Goal: Book appointment/travel/reservation

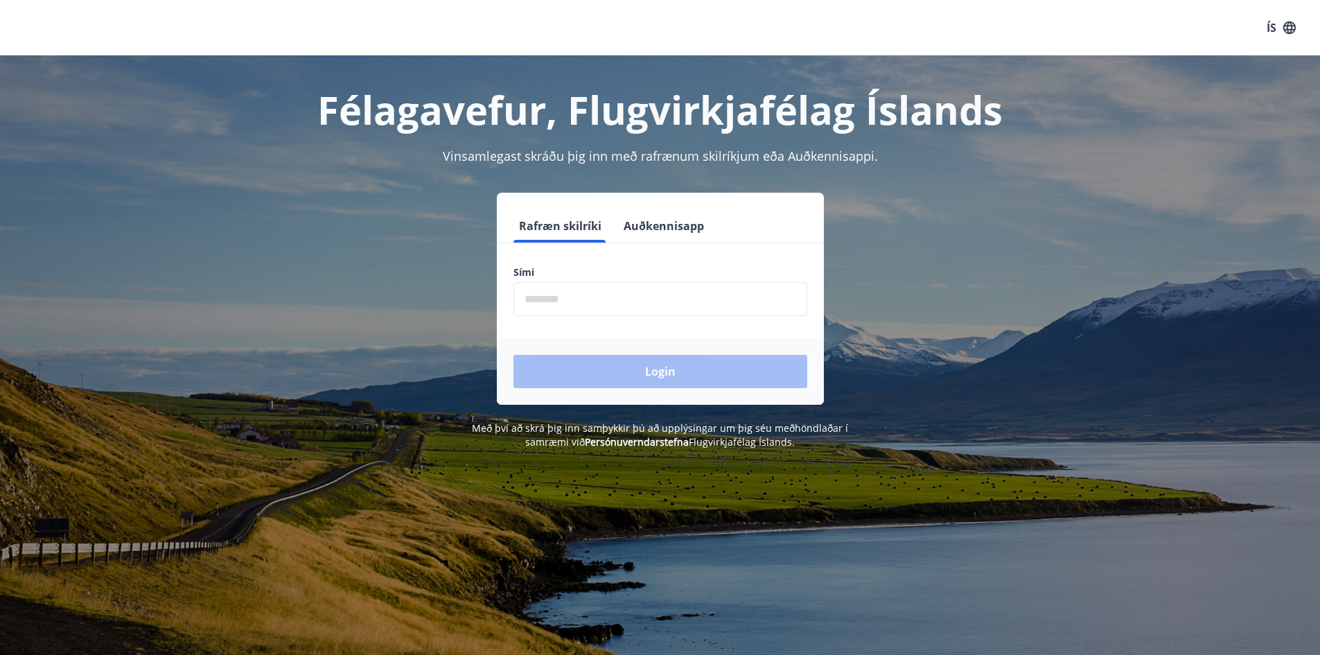
click at [655, 294] on input "phone" at bounding box center [660, 299] width 294 height 34
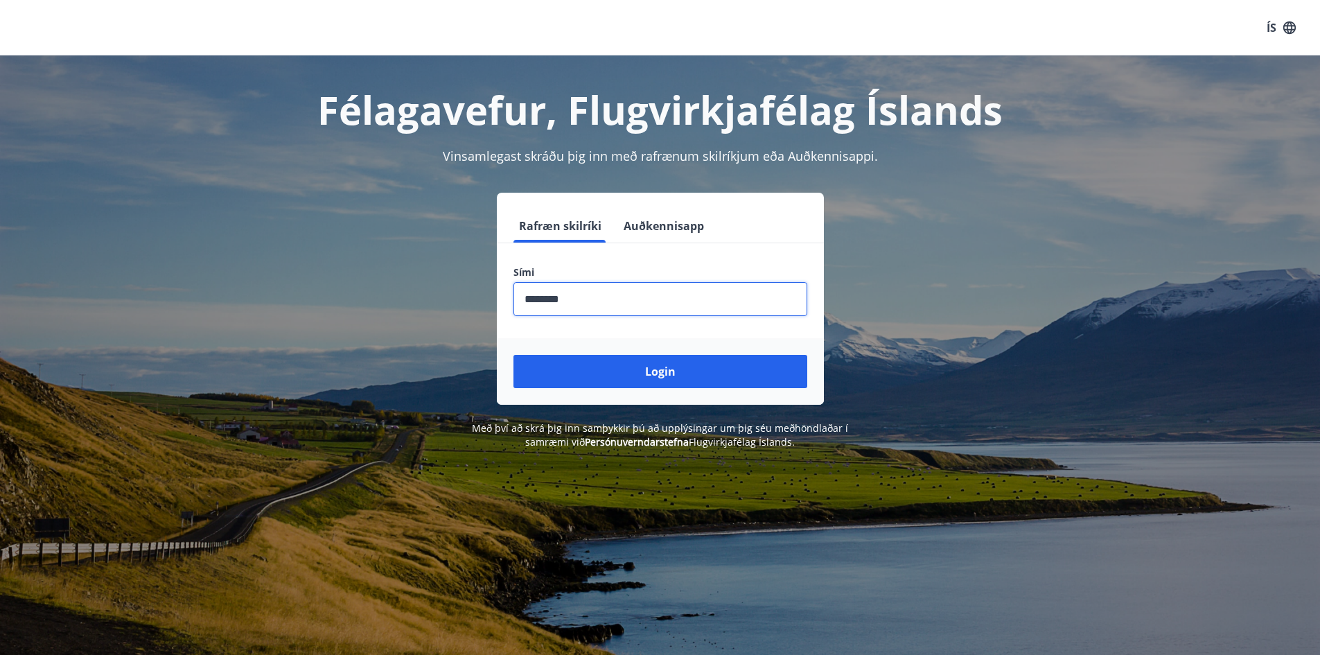
type input "********"
click at [513, 355] on button "Login" at bounding box center [660, 371] width 294 height 33
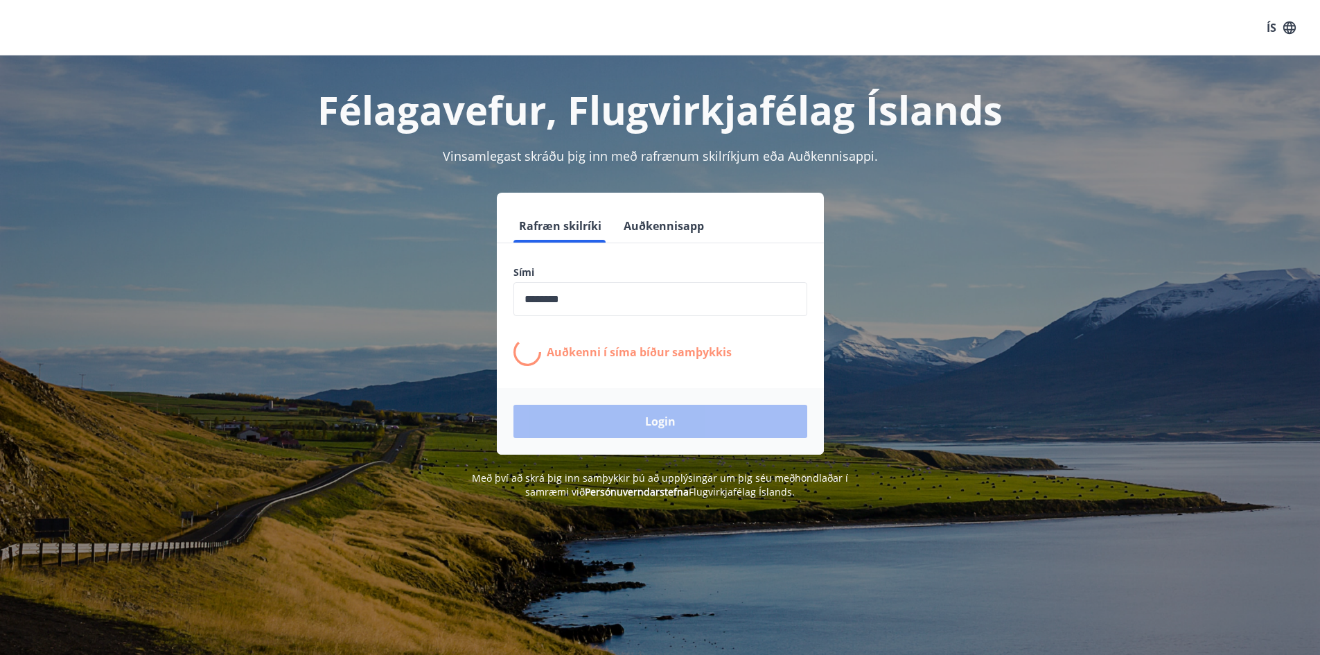
drag, startPoint x: 443, startPoint y: 326, endPoint x: 452, endPoint y: 326, distance: 8.3
click at [444, 326] on div "Rafræn skilríki Auðkennisapp Sími ​ Auðkenni í [PERSON_NAME] samþykkis Login" at bounding box center [660, 324] width 965 height 262
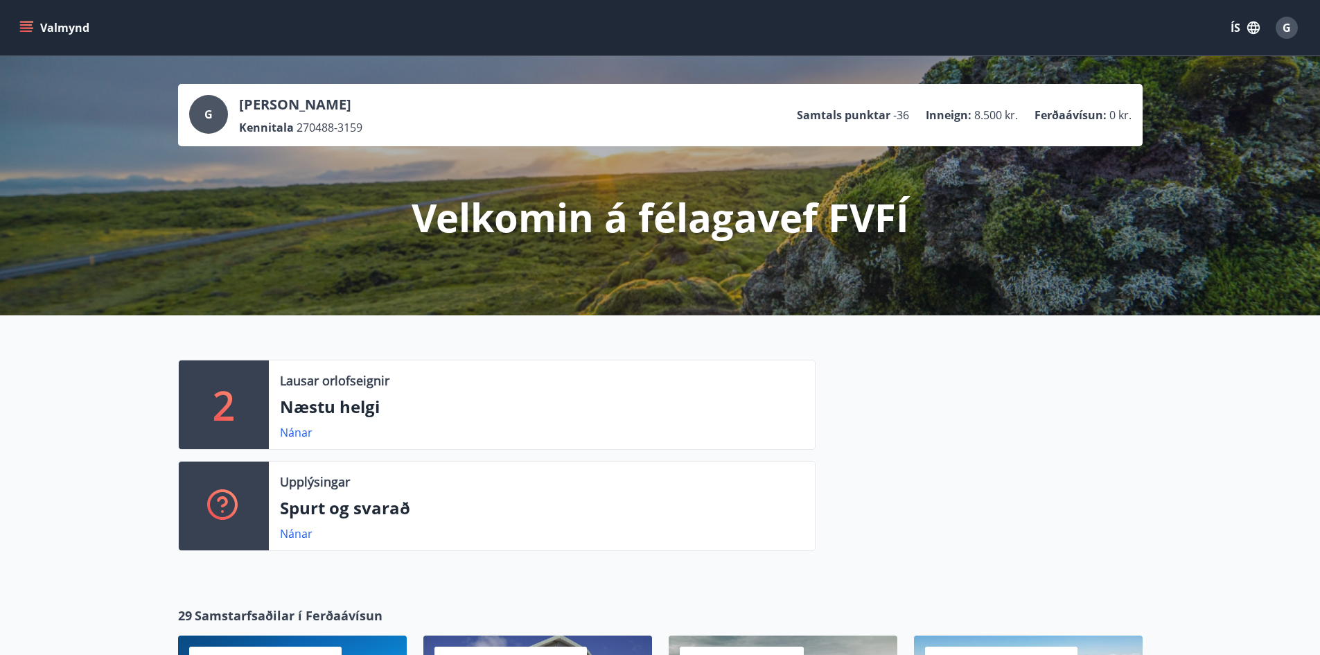
click at [28, 26] on icon "menu" at bounding box center [26, 28] width 14 height 14
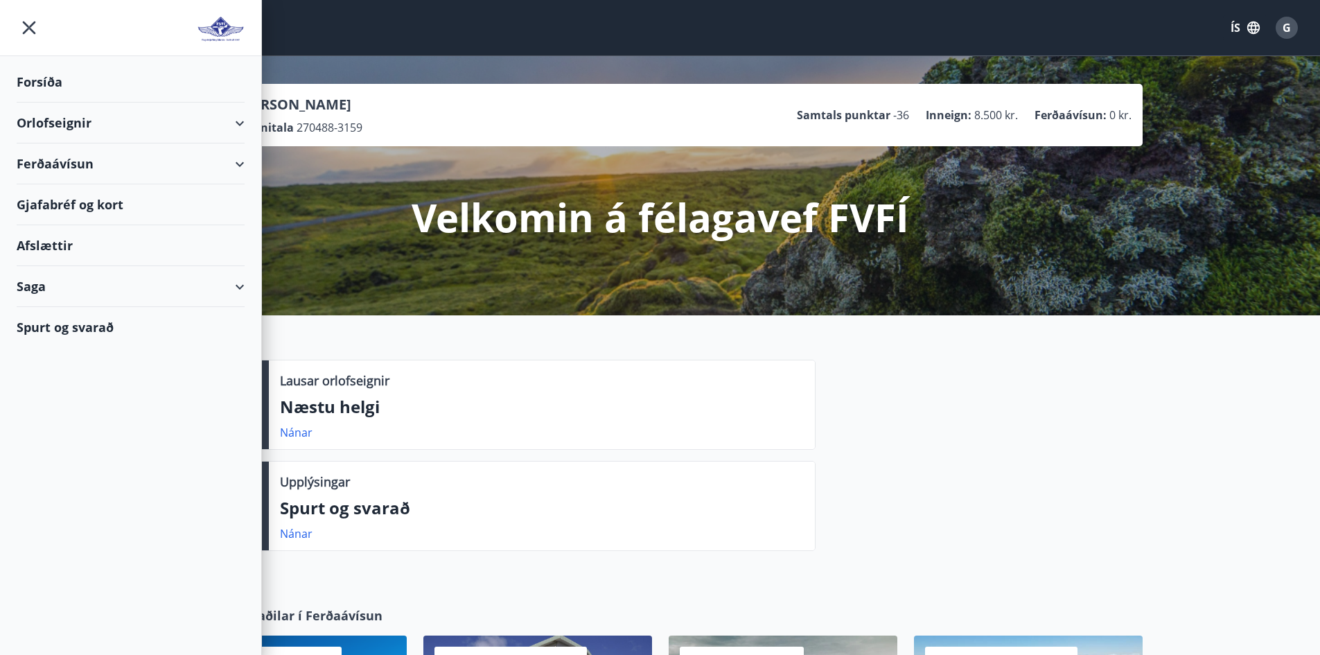
click at [244, 127] on div "Orlofseignir" at bounding box center [131, 123] width 228 height 41
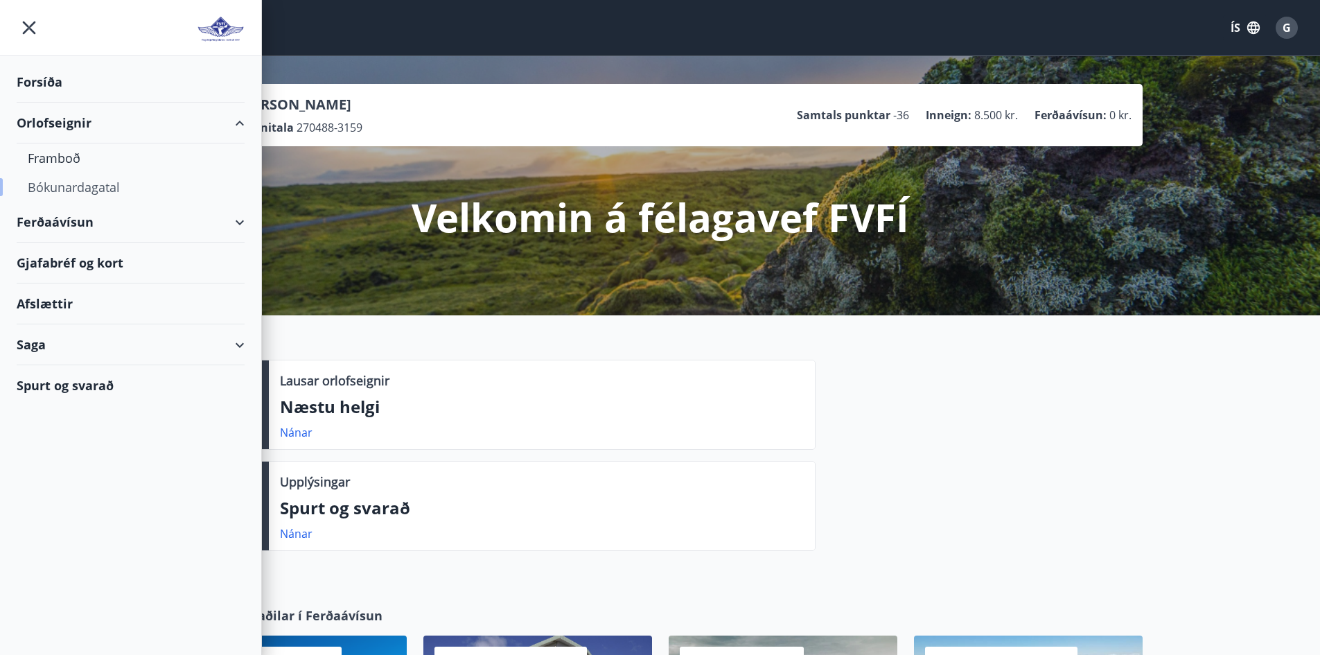
click at [85, 188] on div "Bókunardagatal" at bounding box center [131, 187] width 206 height 29
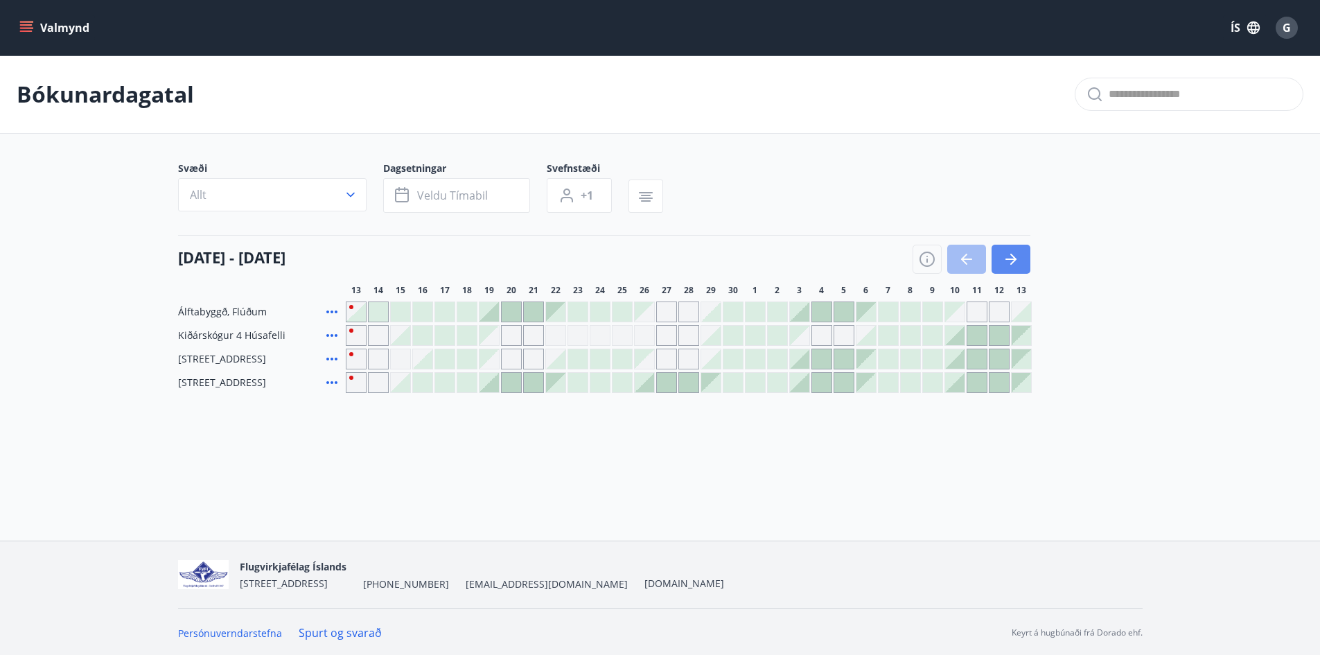
click at [1010, 266] on icon "button" at bounding box center [1011, 259] width 17 height 17
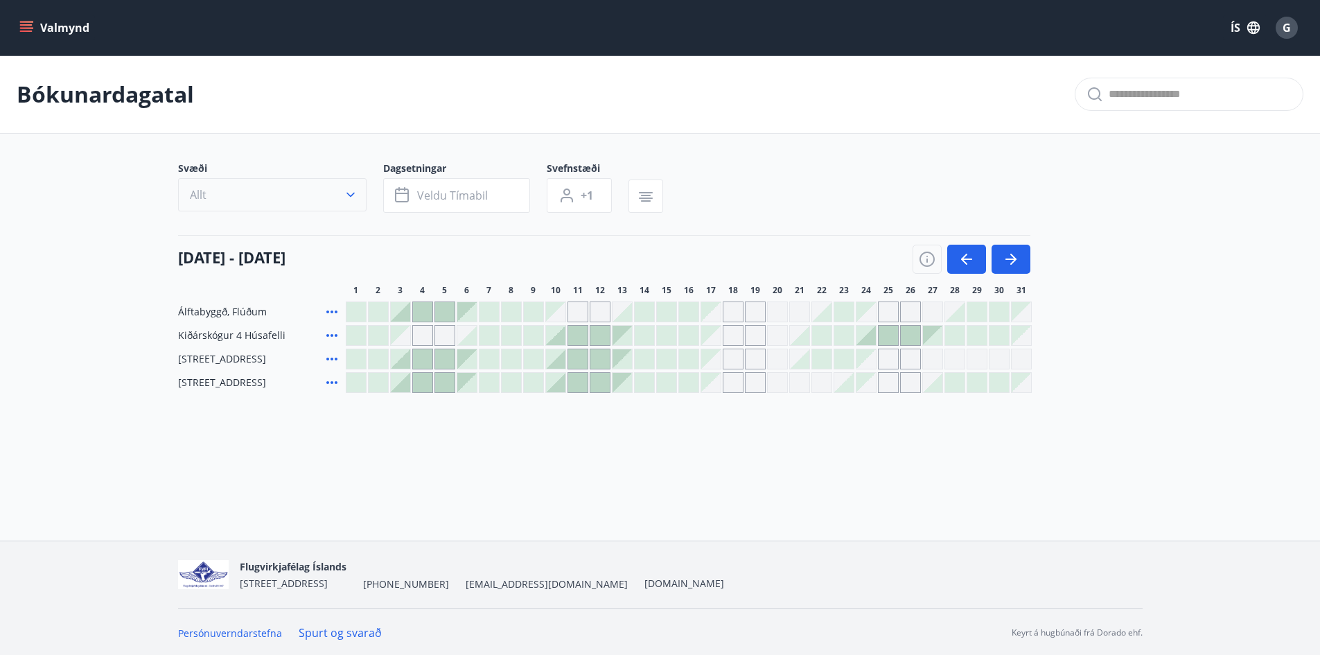
click at [314, 201] on button "Allt" at bounding box center [272, 194] width 188 height 33
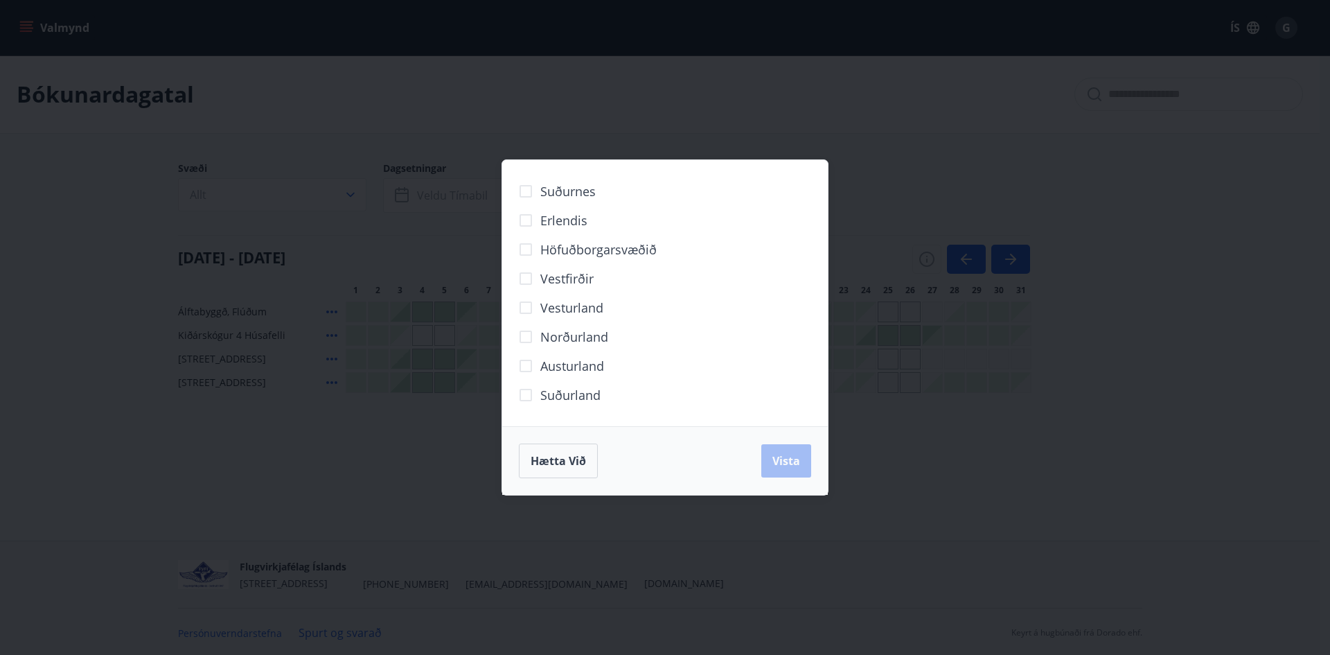
drag, startPoint x: 403, startPoint y: 234, endPoint x: 394, endPoint y: 216, distance: 19.5
click at [402, 231] on div "Suðurnes Erlendis Höfuðborgarsvæðið Vestfirðir Vesturland Norðurland Austurland…" at bounding box center [665, 327] width 1330 height 655
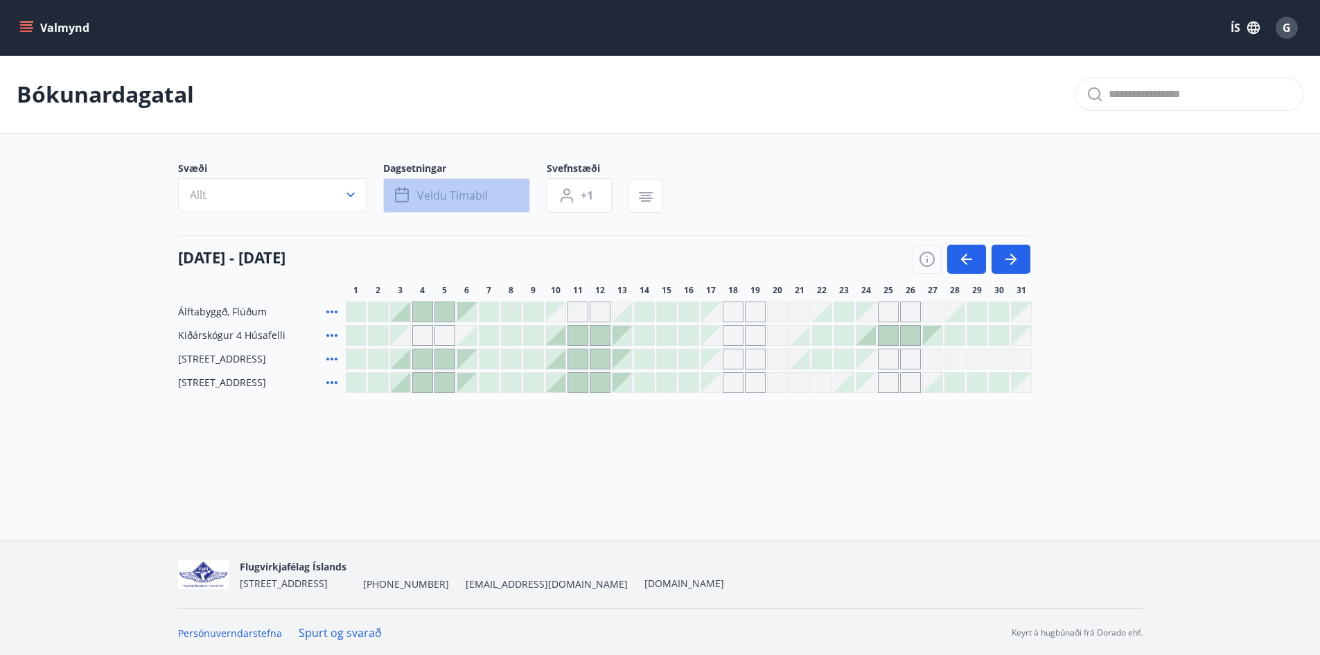
click at [437, 197] on span "Veldu tímabil" at bounding box center [452, 195] width 71 height 15
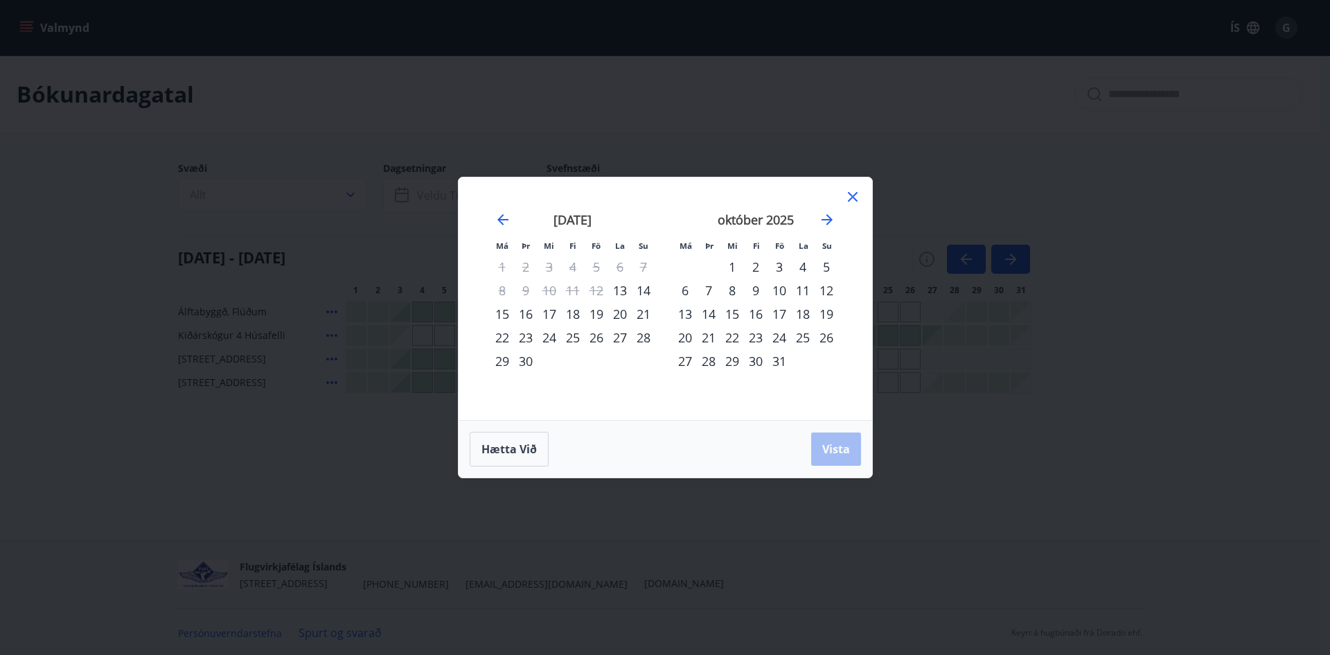
click at [757, 314] on div "16" at bounding box center [756, 314] width 24 height 24
click at [705, 337] on div "21" at bounding box center [709, 338] width 24 height 24
drag, startPoint x: 825, startPoint y: 442, endPoint x: 797, endPoint y: 423, distance: 34.0
click at [825, 442] on span "Vista" at bounding box center [836, 448] width 28 height 15
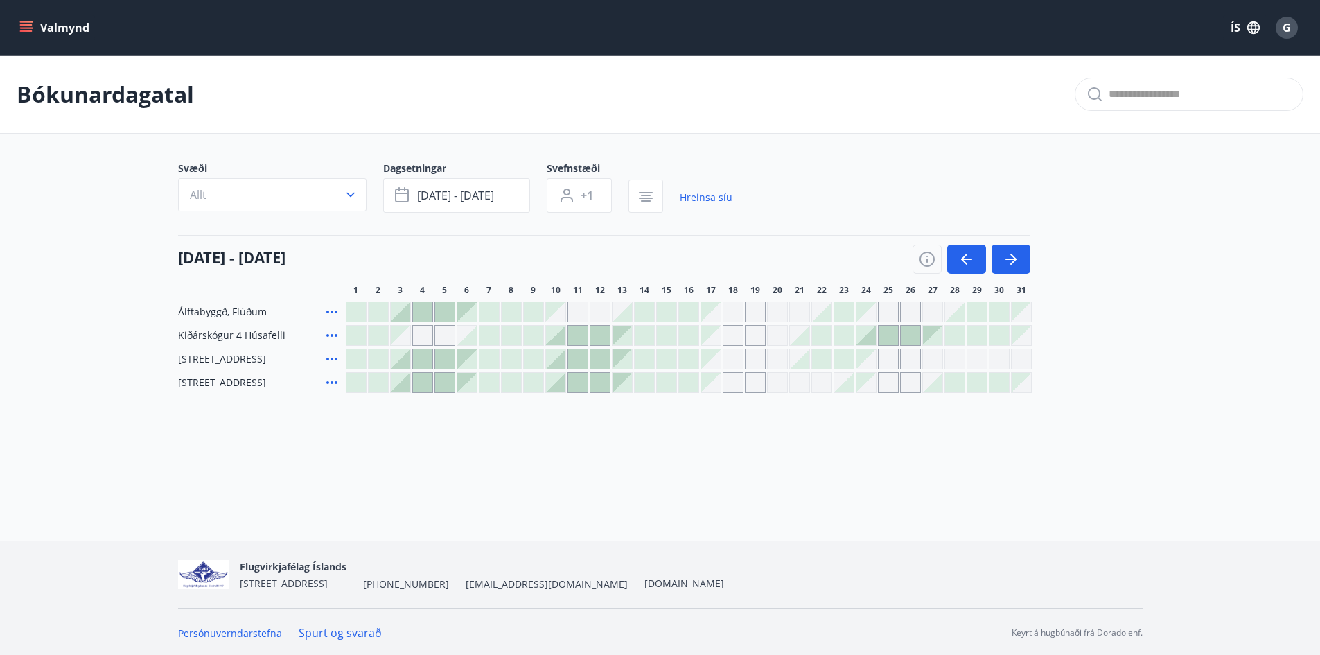
click at [737, 359] on div "Gráir dagar eru ekki bókanlegir" at bounding box center [733, 359] width 21 height 21
click at [703, 412] on div "Bókunardagatal Svæði Allt Dagsetningar okt 16 - okt 21 Svefnstæði +1 Hreinsa sí…" at bounding box center [660, 251] width 1320 height 393
click at [664, 358] on div at bounding box center [666, 358] width 19 height 19
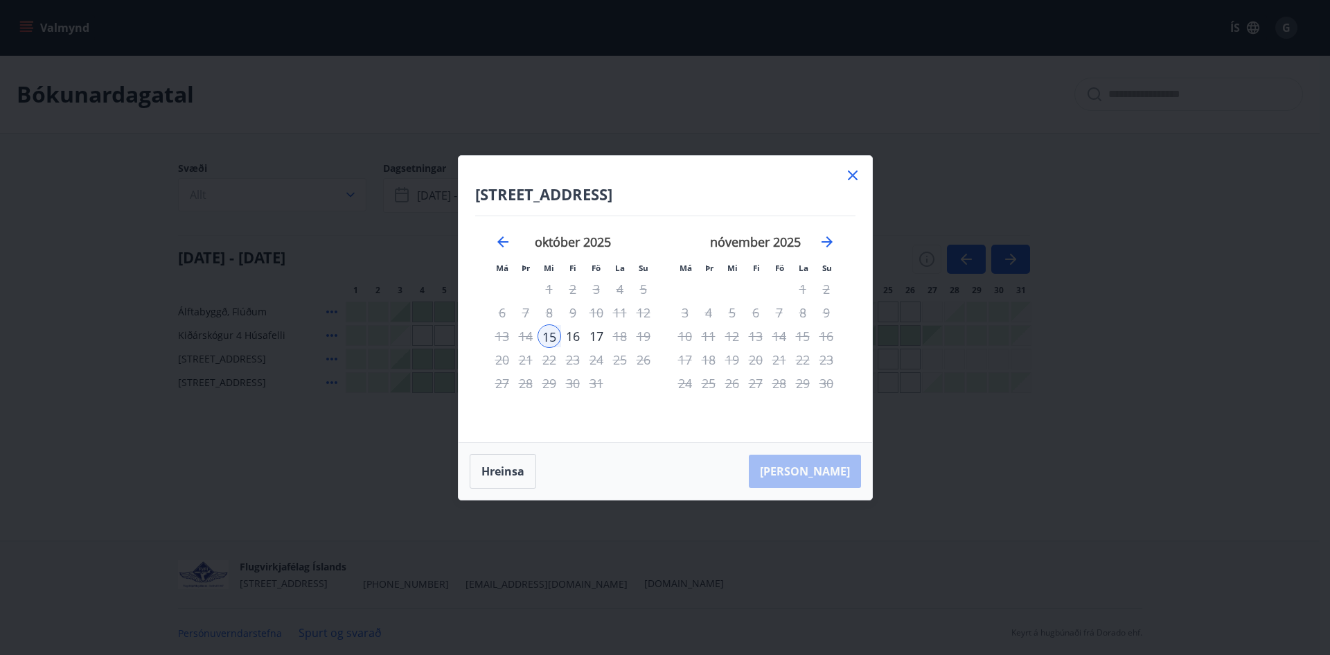
click at [858, 173] on icon at bounding box center [853, 175] width 17 height 17
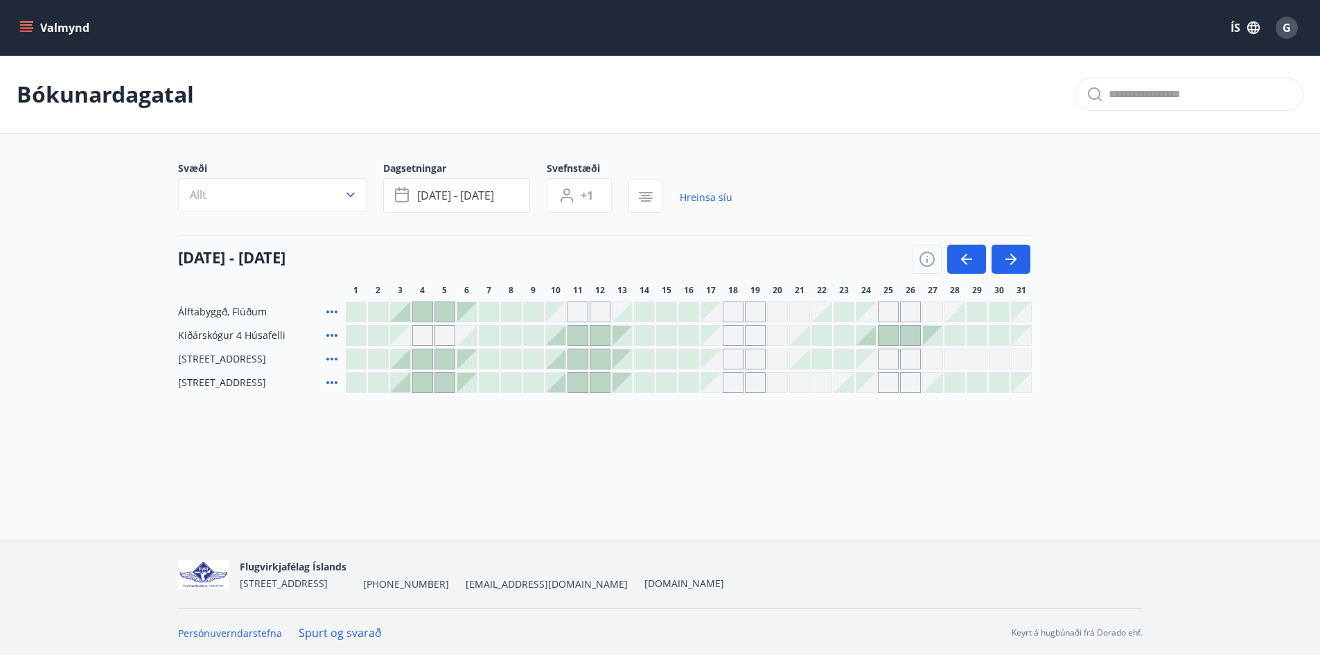
click at [638, 384] on div at bounding box center [644, 382] width 19 height 19
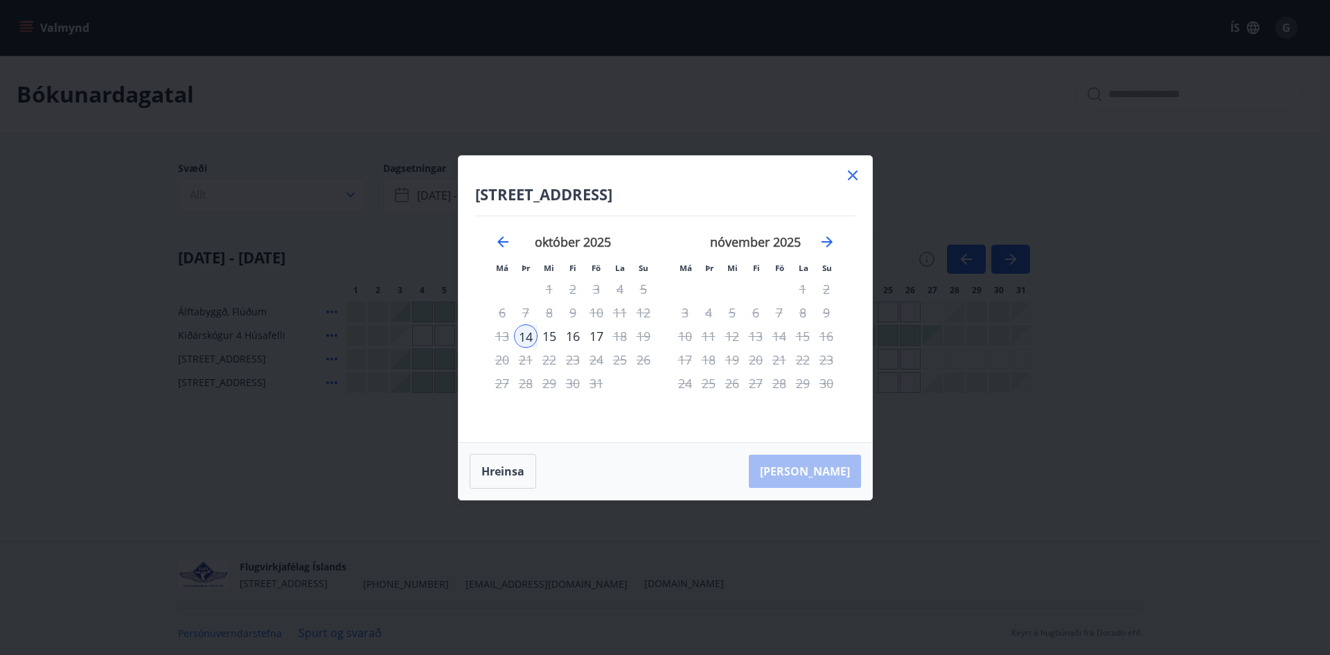
click at [859, 169] on icon at bounding box center [853, 175] width 17 height 17
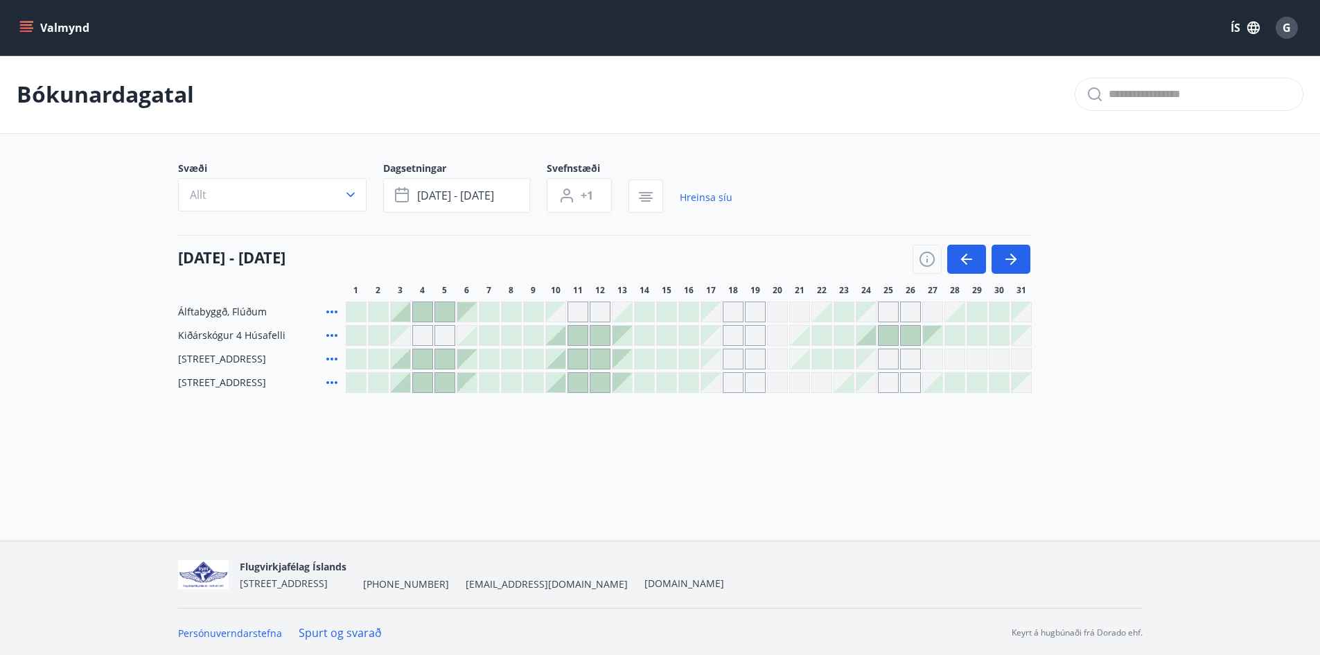
click at [820, 358] on div at bounding box center [821, 358] width 19 height 19
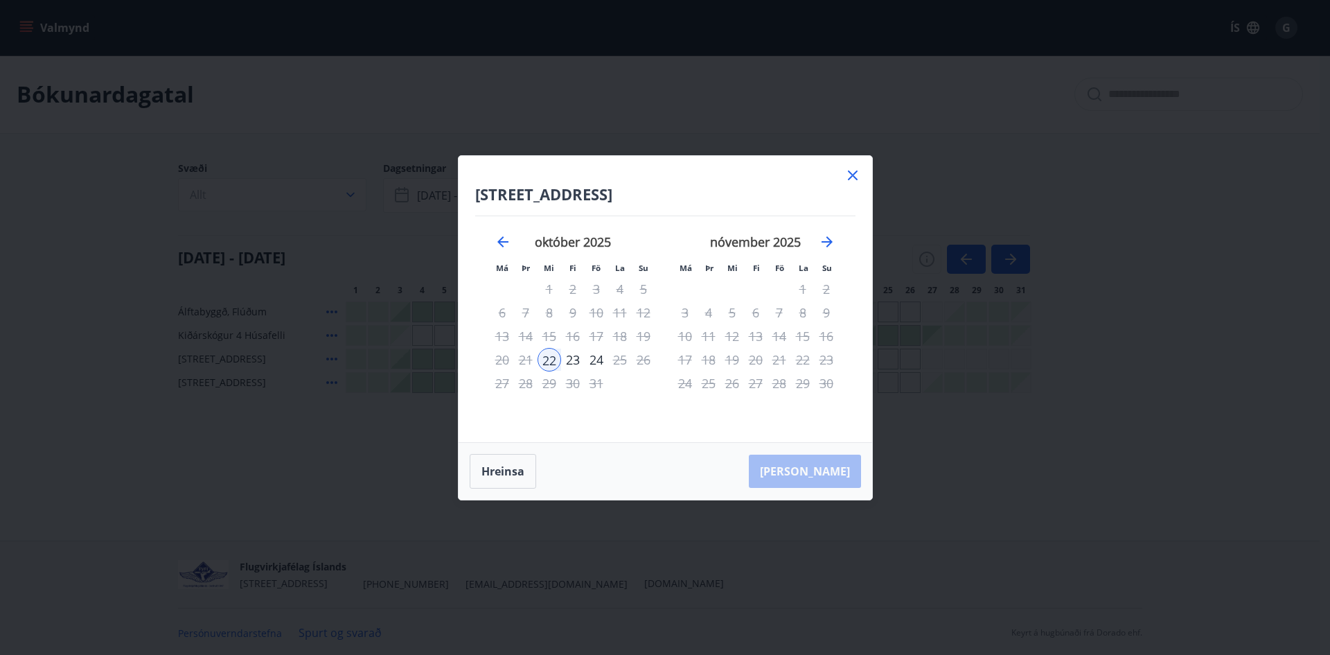
click at [847, 165] on div "Hyrnuland 3, Akureyri Má Þr Mi Fi Fö La Su Má Þr Mi Fi Fö La Su september 2025 …" at bounding box center [666, 299] width 414 height 286
click at [847, 170] on icon at bounding box center [853, 175] width 17 height 17
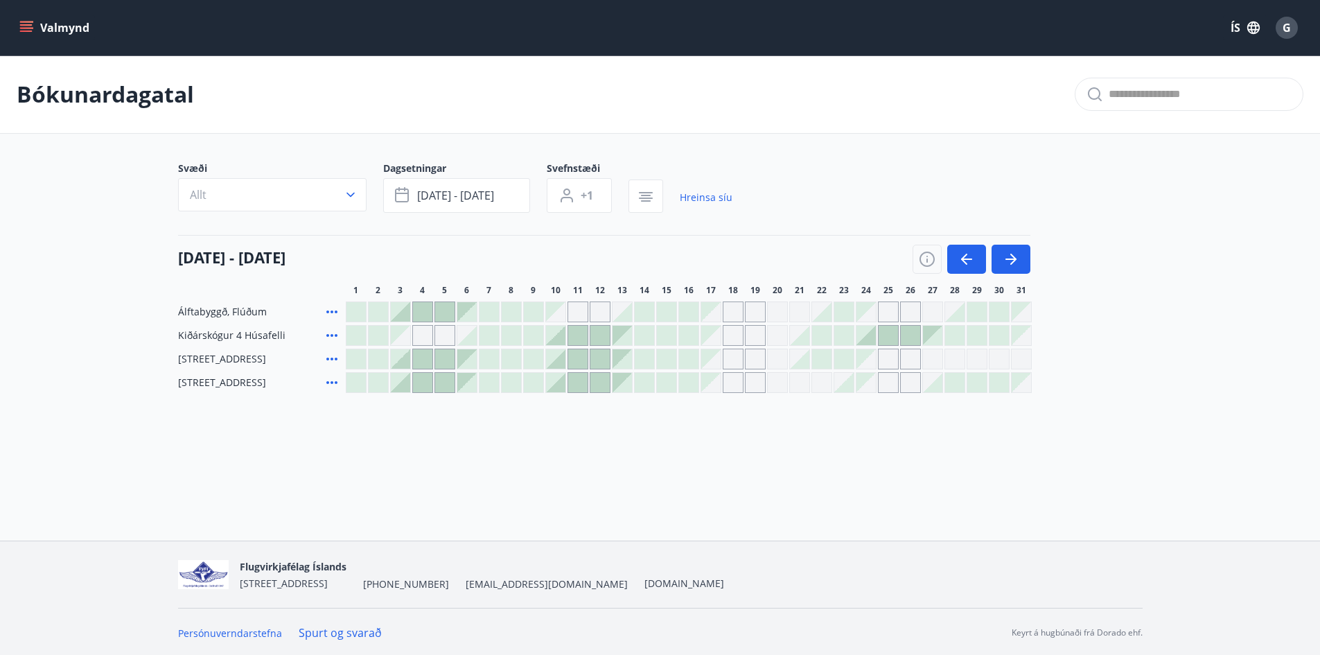
click at [652, 360] on div at bounding box center [644, 358] width 19 height 19
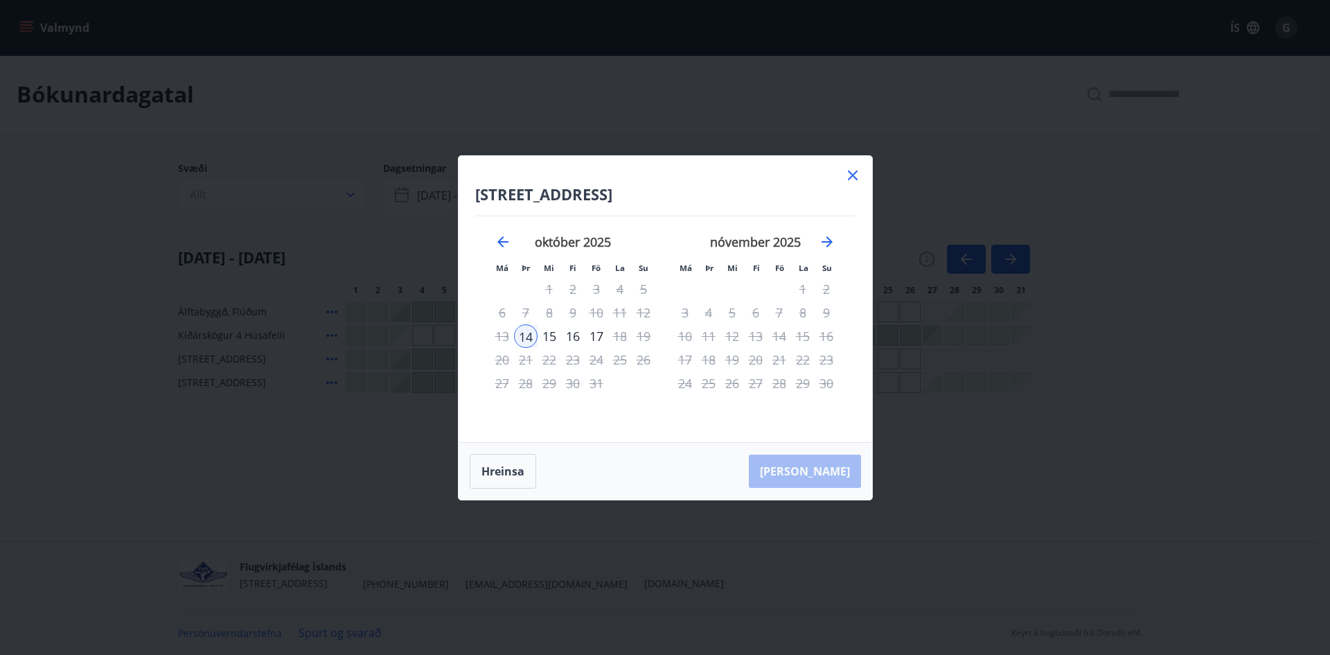
click at [854, 187] on div at bounding box center [853, 177] width 17 height 21
click at [860, 163] on div "Hyrnuland 3, Akureyri Má Þr Mi Fi Fö La Su Má Þr Mi Fi Fö La Su september 2025 …" at bounding box center [666, 299] width 414 height 286
click at [853, 174] on icon at bounding box center [853, 175] width 10 height 10
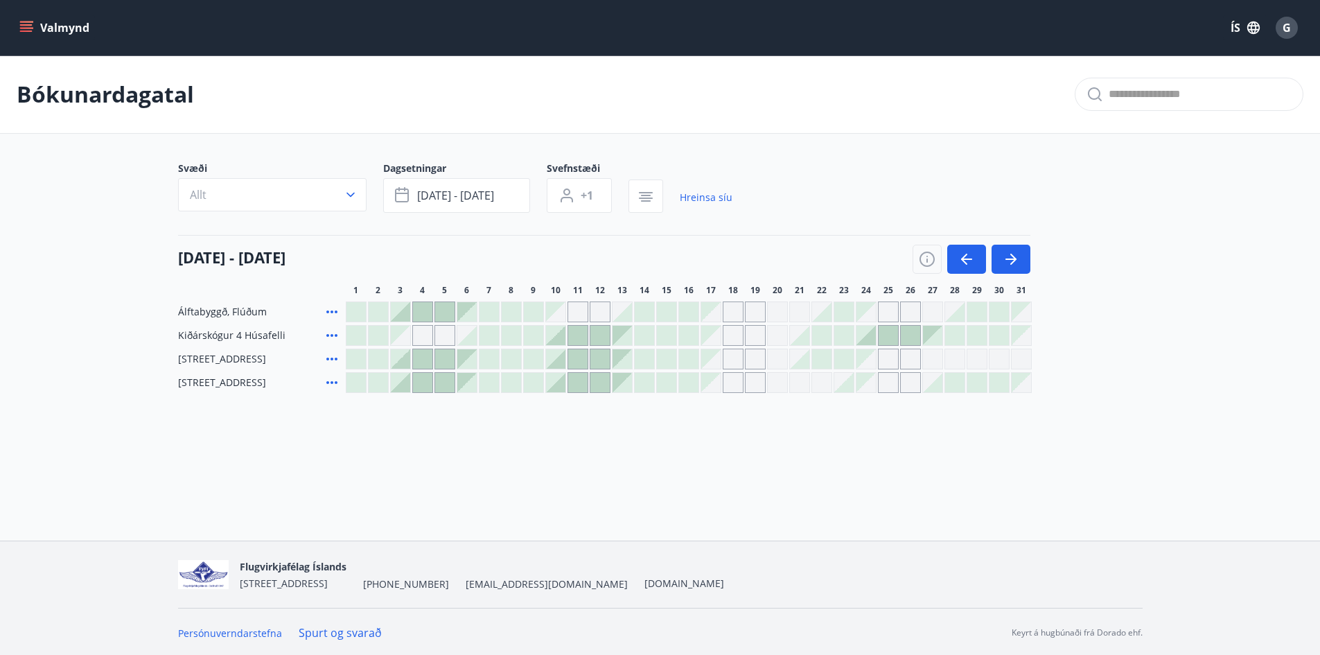
click at [659, 360] on div at bounding box center [666, 358] width 19 height 19
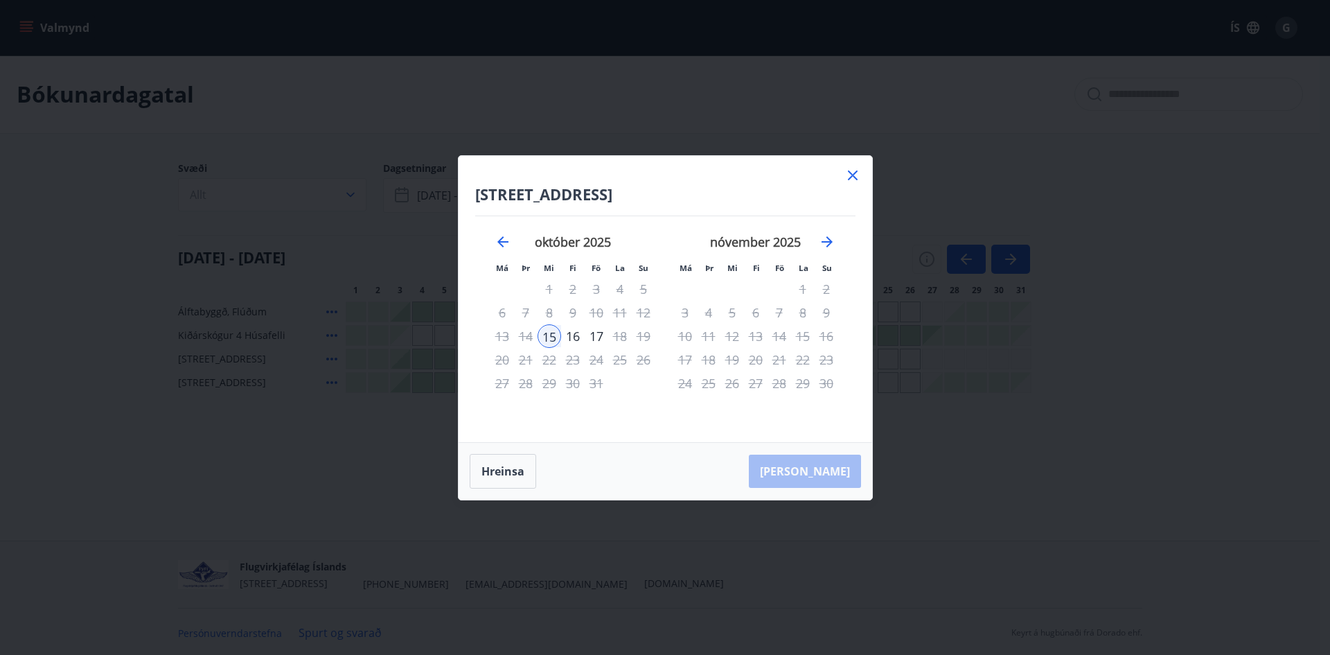
click at [861, 181] on div "Hyrnuland 3, Akureyri Má Þr Mi Fi Fö La Su Má Þr Mi Fi Fö La Su september 2025 …" at bounding box center [666, 299] width 414 height 286
click at [856, 180] on icon at bounding box center [853, 175] width 17 height 17
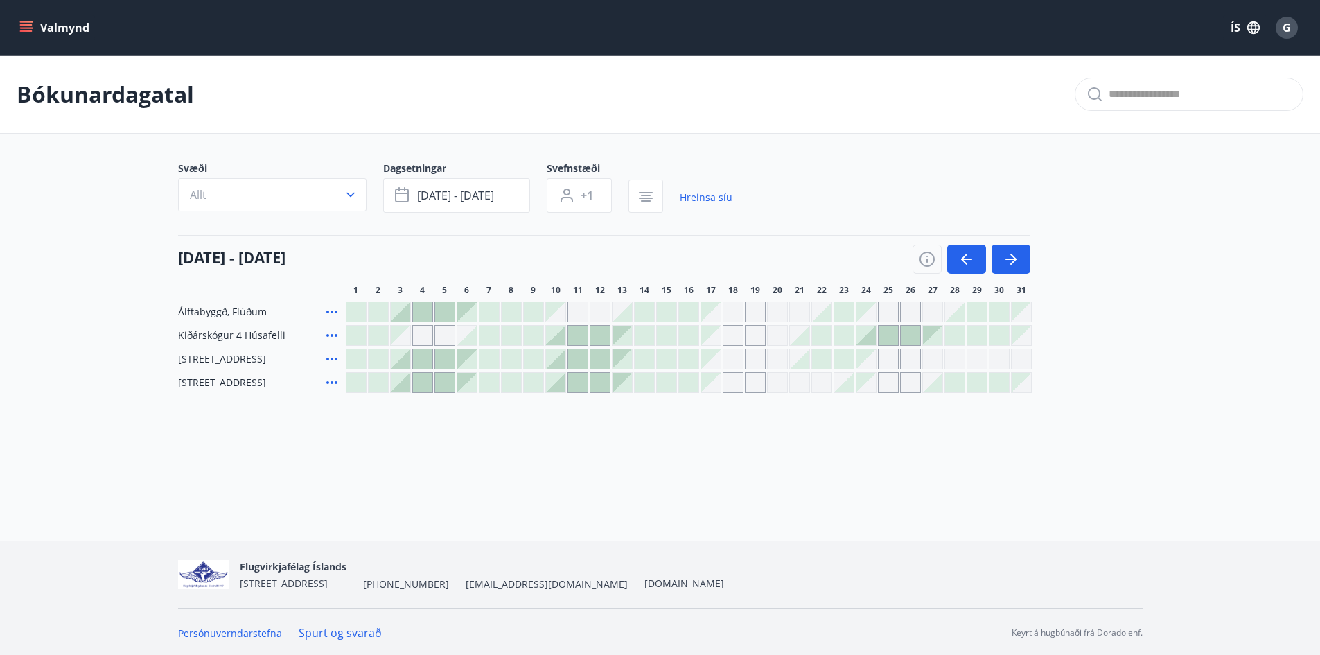
click at [665, 311] on div at bounding box center [666, 311] width 19 height 19
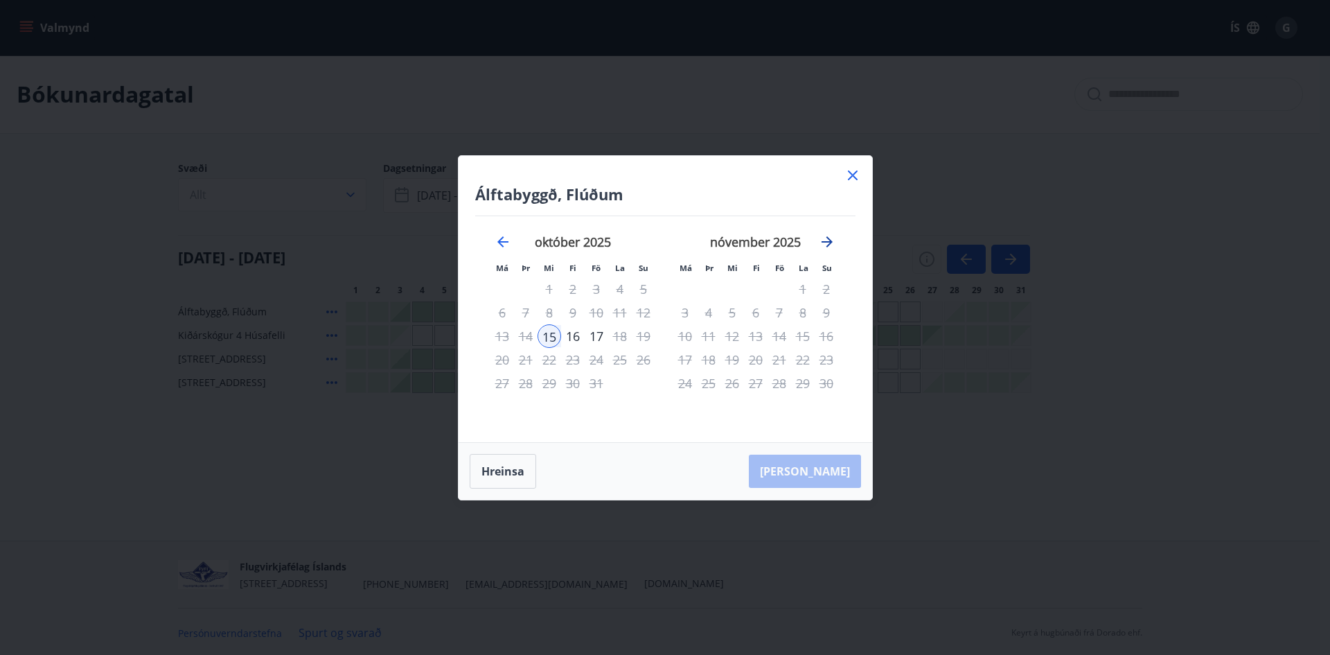
click at [829, 244] on icon "Move forward to switch to the next month." at bounding box center [827, 241] width 11 height 11
click at [827, 239] on icon "Move forward to switch to the next month." at bounding box center [827, 242] width 17 height 17
click at [827, 240] on icon "Move forward to switch to the next month." at bounding box center [827, 242] width 17 height 17
click at [852, 179] on icon at bounding box center [853, 175] width 17 height 17
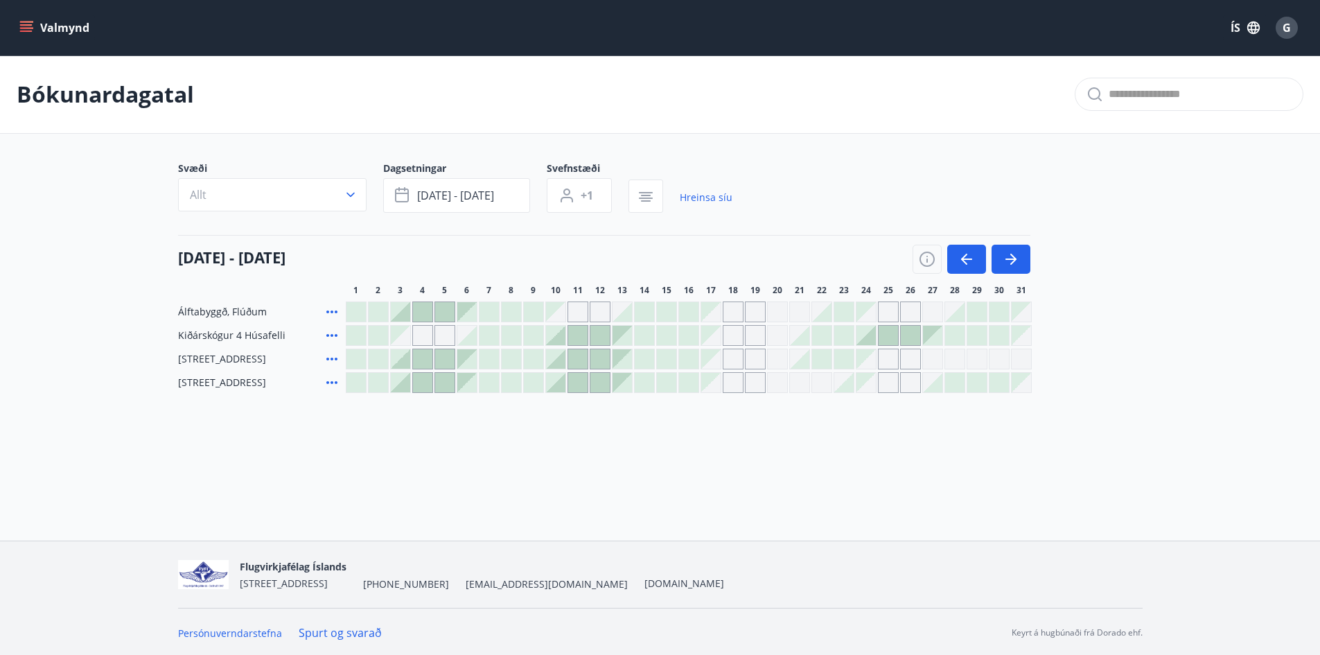
click at [656, 340] on div at bounding box center [666, 335] width 21 height 21
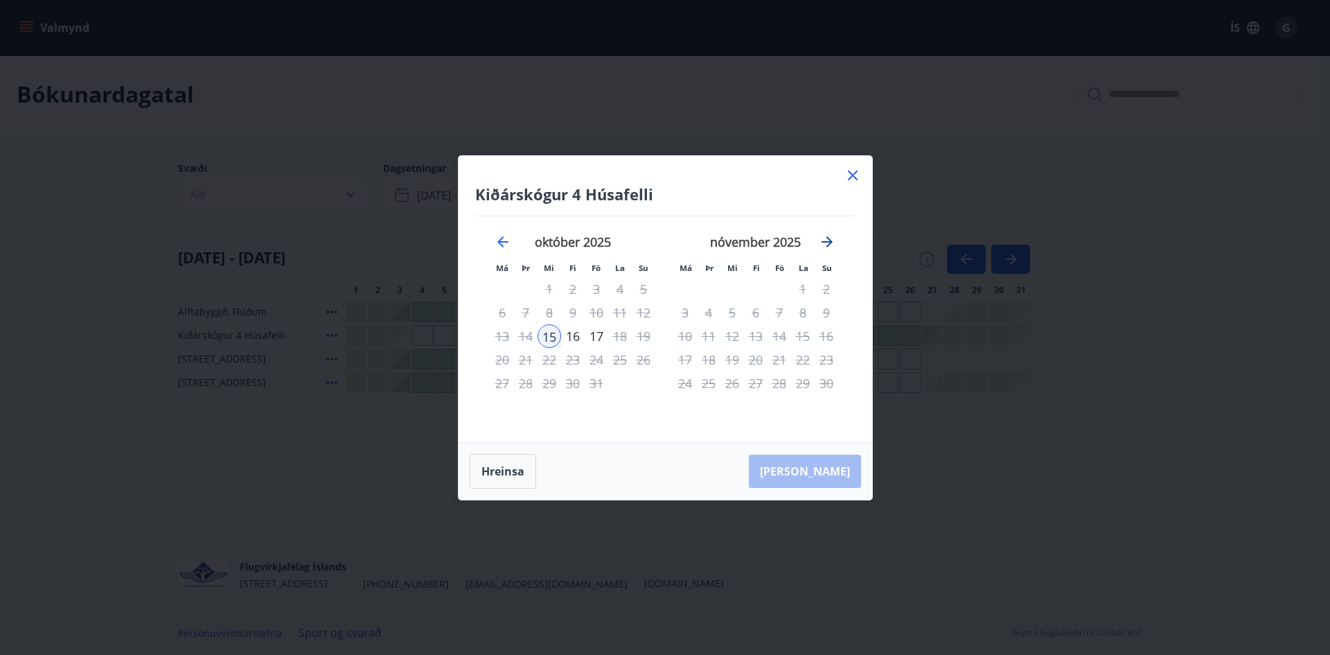
click at [830, 236] on icon "Move forward to switch to the next month." at bounding box center [827, 242] width 17 height 17
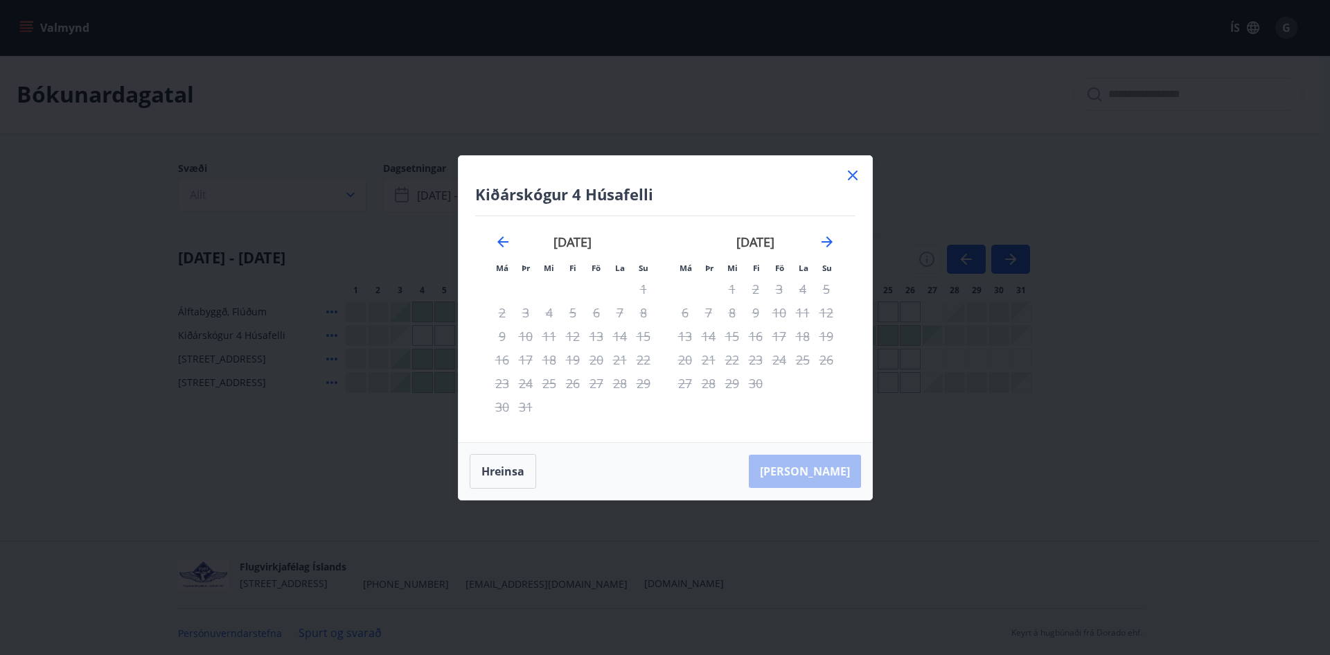
drag, startPoint x: 856, startPoint y: 174, endPoint x: 853, endPoint y: 187, distance: 13.5
click at [855, 174] on icon at bounding box center [853, 175] width 17 height 17
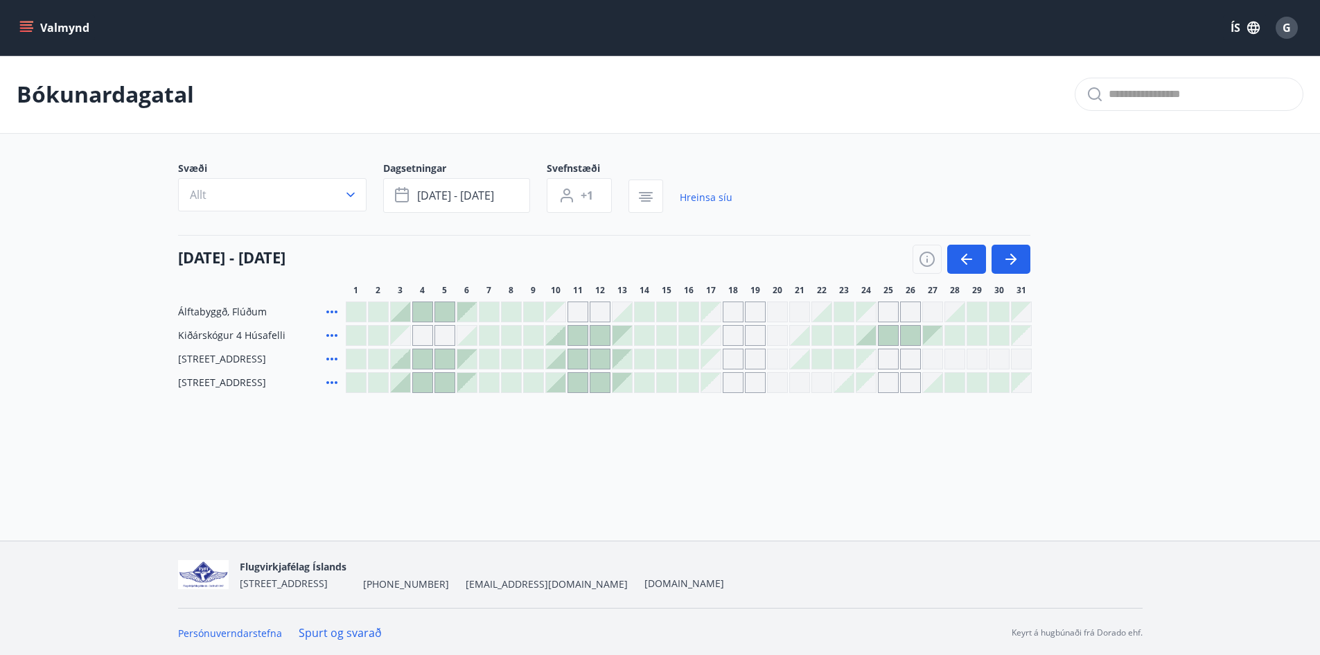
click at [663, 388] on div at bounding box center [666, 382] width 19 height 19
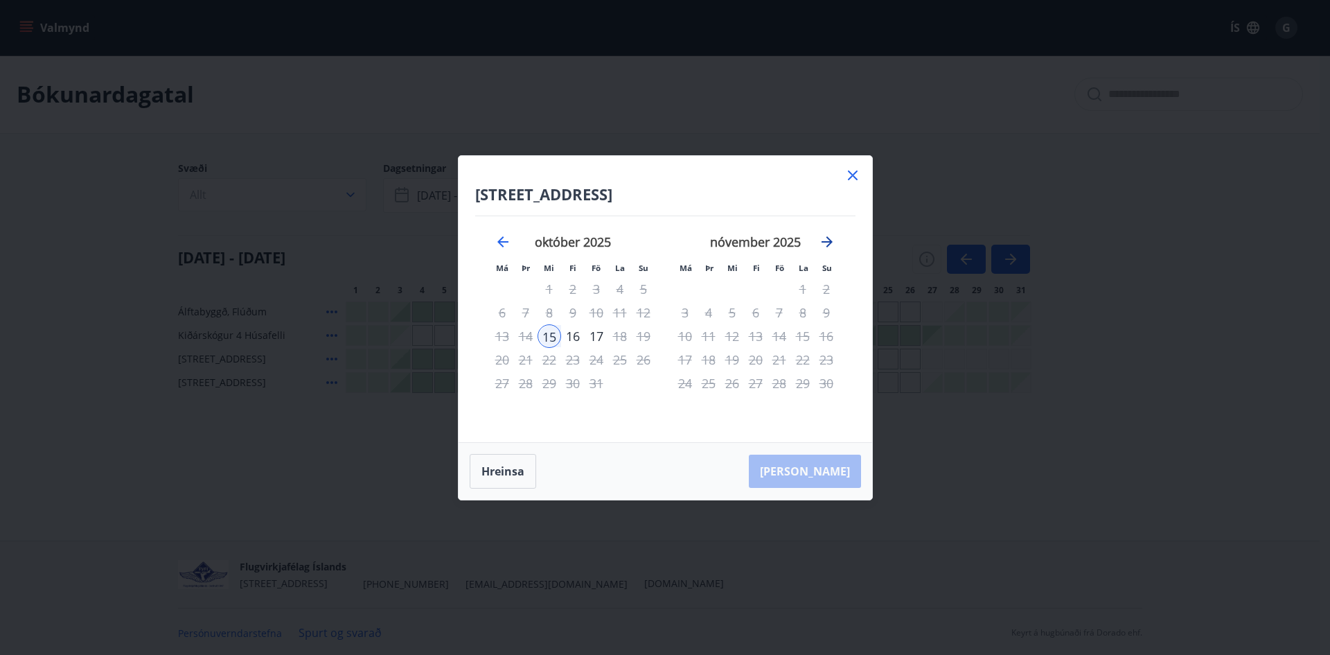
click at [829, 240] on icon "Move forward to switch to the next month." at bounding box center [827, 241] width 11 height 11
click at [829, 239] on icon "Move forward to switch to the next month." at bounding box center [827, 241] width 11 height 11
click at [855, 172] on icon at bounding box center [853, 175] width 10 height 10
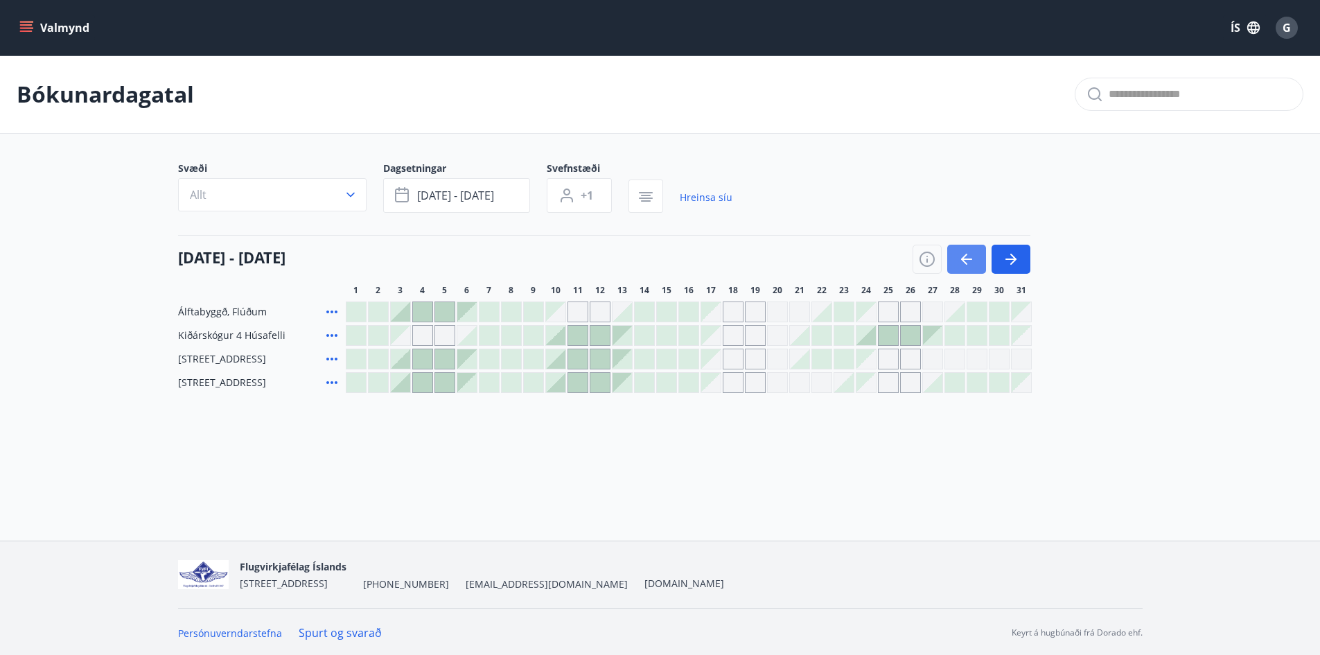
click at [960, 257] on icon "button" at bounding box center [966, 259] width 17 height 17
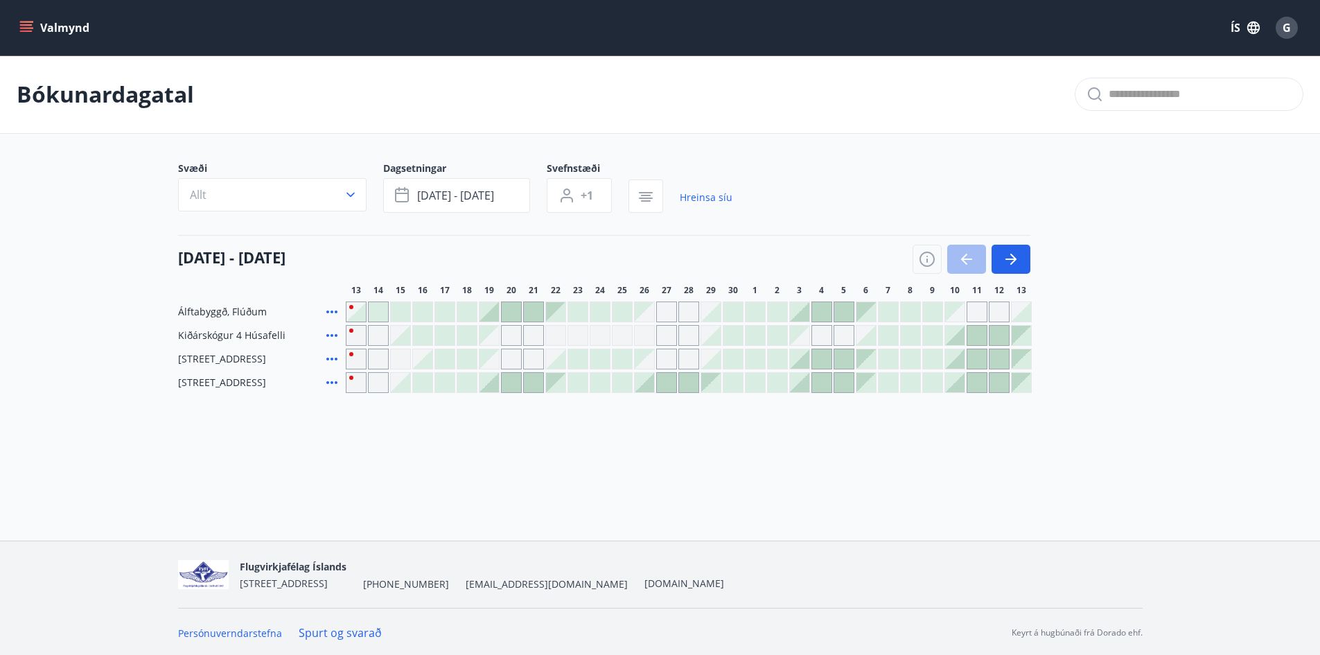
click at [757, 363] on div at bounding box center [755, 358] width 19 height 19
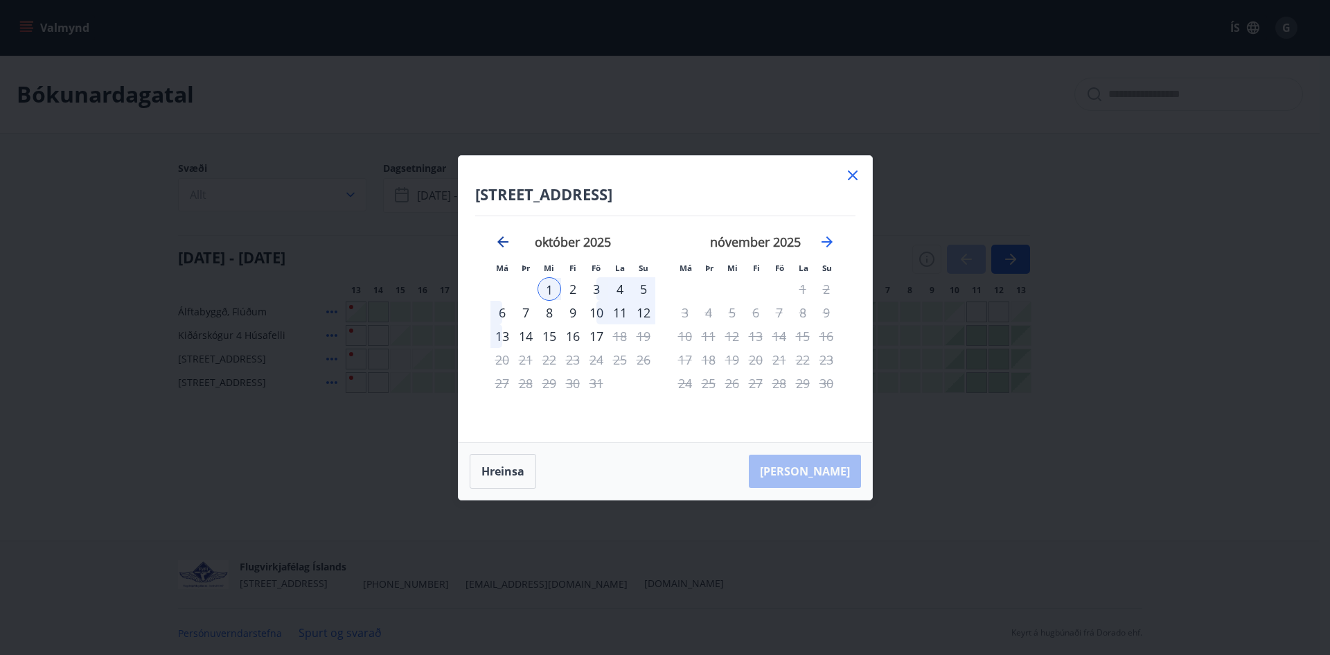
click at [506, 245] on icon "Move backward to switch to the previous month." at bounding box center [503, 242] width 17 height 17
click at [820, 288] on div "5" at bounding box center [827, 289] width 24 height 24
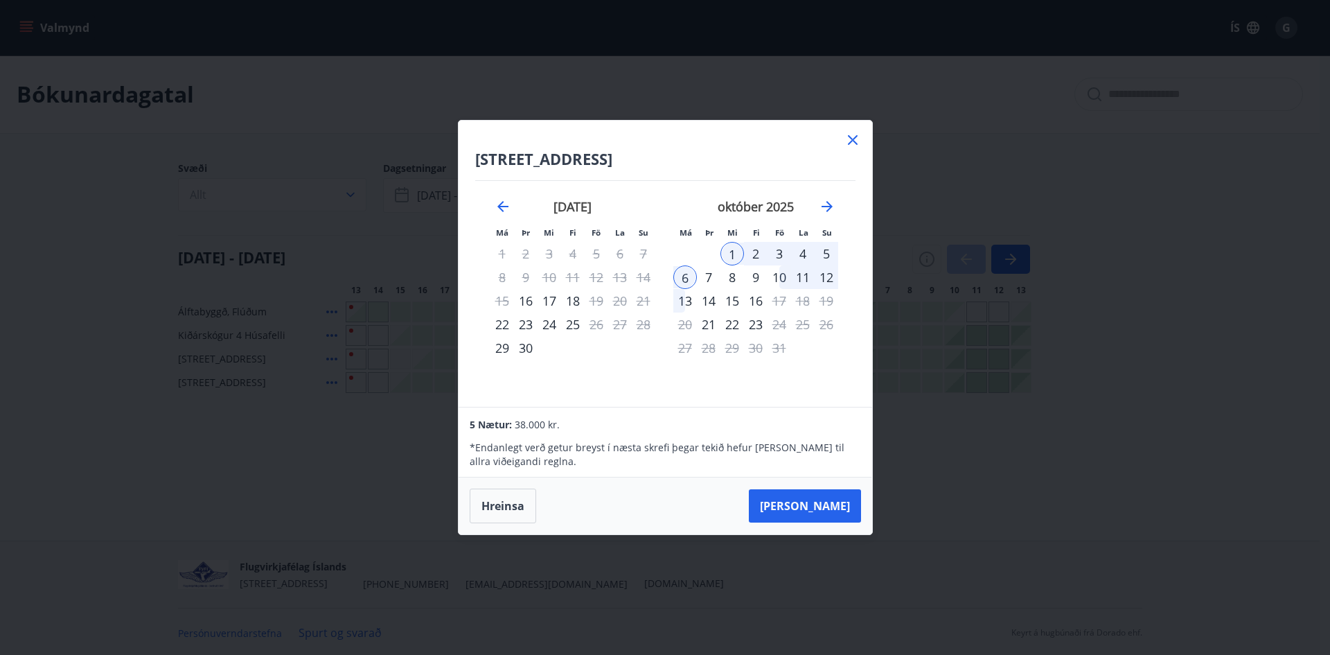
click at [853, 142] on icon at bounding box center [853, 140] width 17 height 17
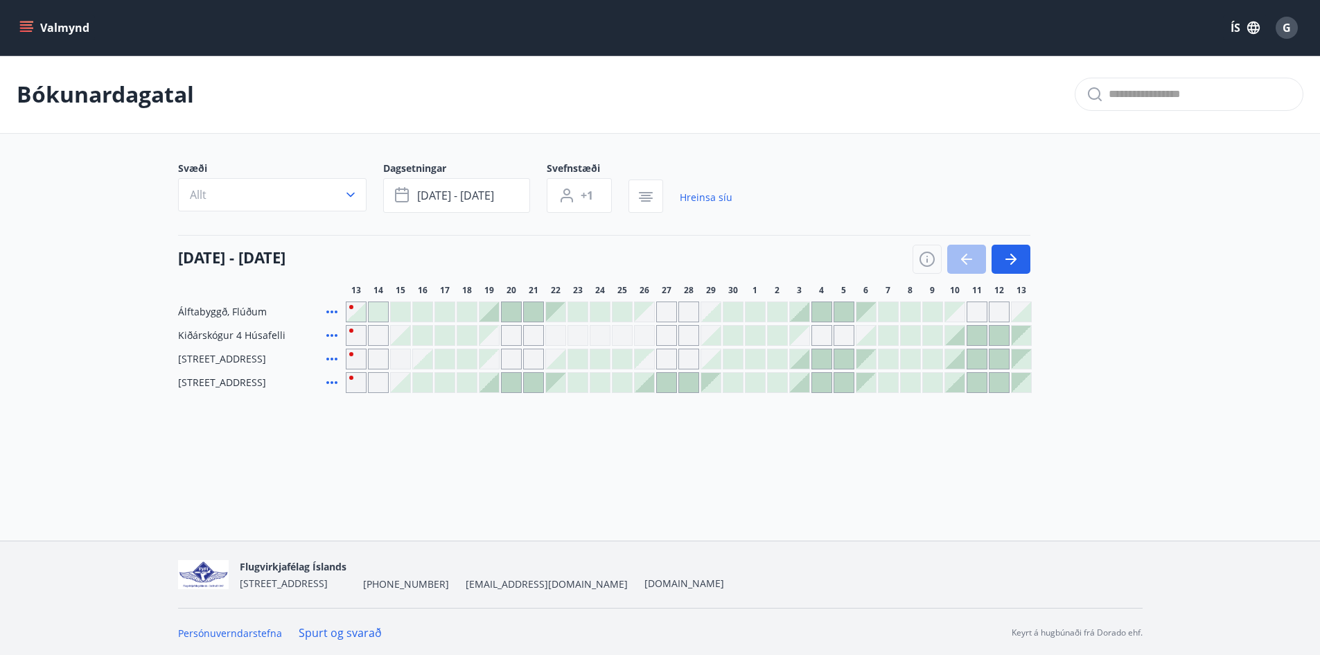
click at [619, 446] on div "Bókunardagatal Svæði Allt Dagsetningar okt 16 - okt 21 Svefnstæði +1 Hreinsa sí…" at bounding box center [660, 251] width 1320 height 393
click at [705, 383] on div at bounding box center [710, 382] width 19 height 19
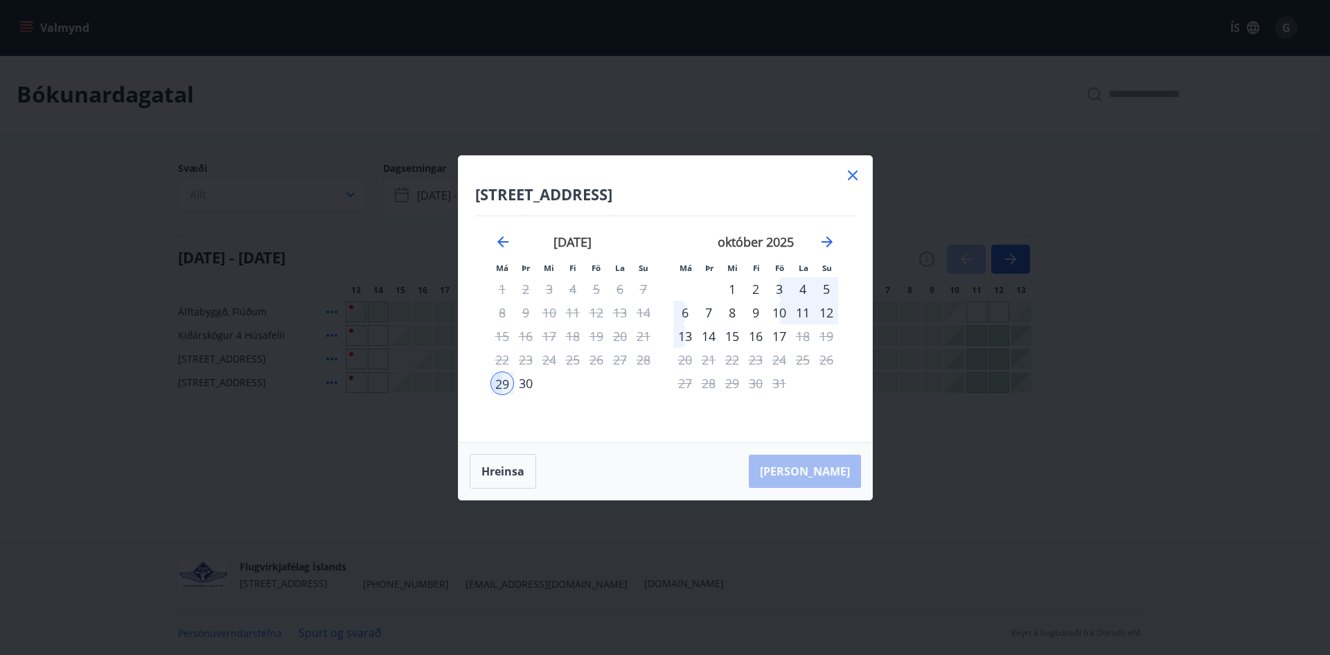
click at [713, 340] on div "14" at bounding box center [709, 336] width 24 height 24
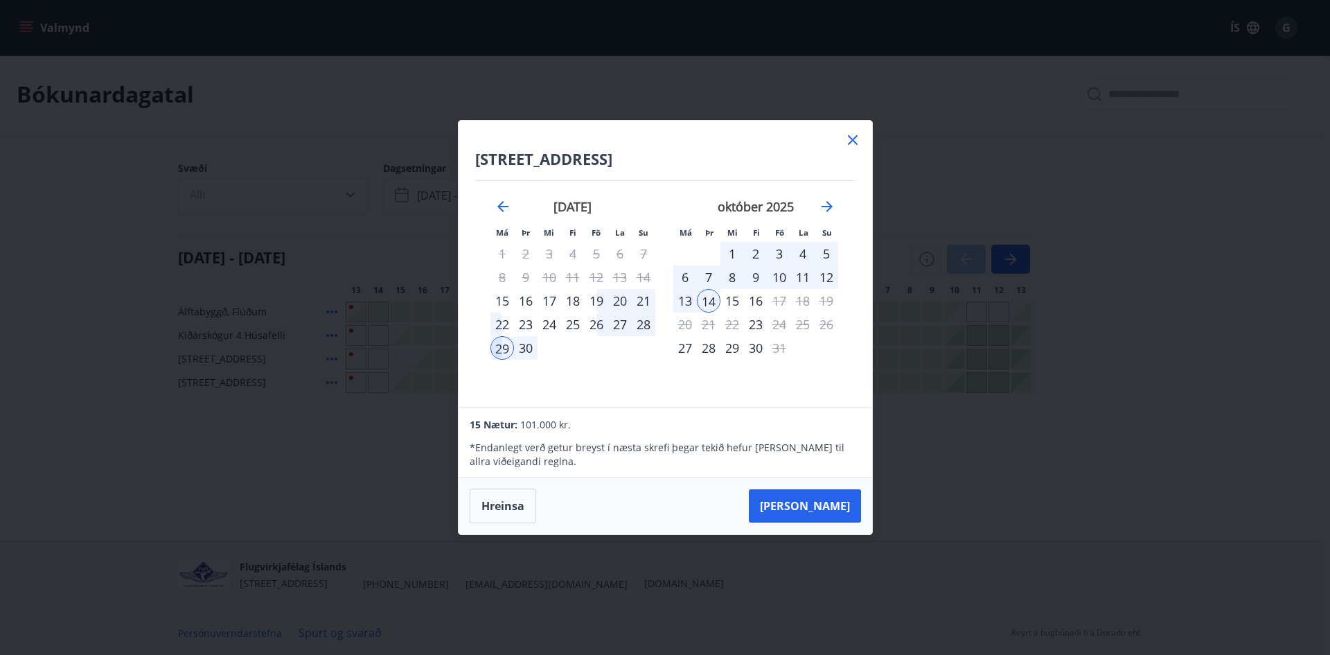
click at [757, 297] on div "16" at bounding box center [756, 301] width 24 height 24
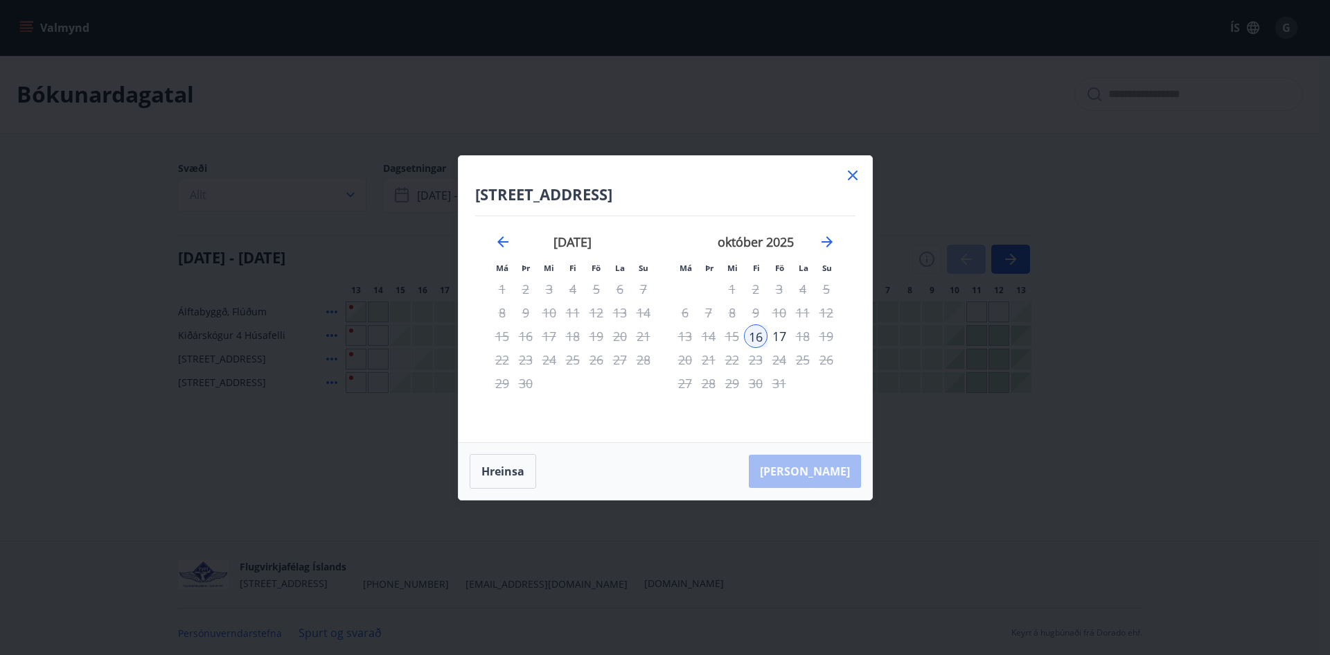
click at [710, 319] on div "7" at bounding box center [709, 313] width 24 height 24
click at [709, 315] on div "7" at bounding box center [709, 313] width 24 height 24
click at [708, 313] on div "7" at bounding box center [709, 313] width 24 height 24
drag, startPoint x: 708, startPoint y: 313, endPoint x: 772, endPoint y: 274, distance: 75.0
click at [708, 312] on div "7" at bounding box center [709, 313] width 24 height 24
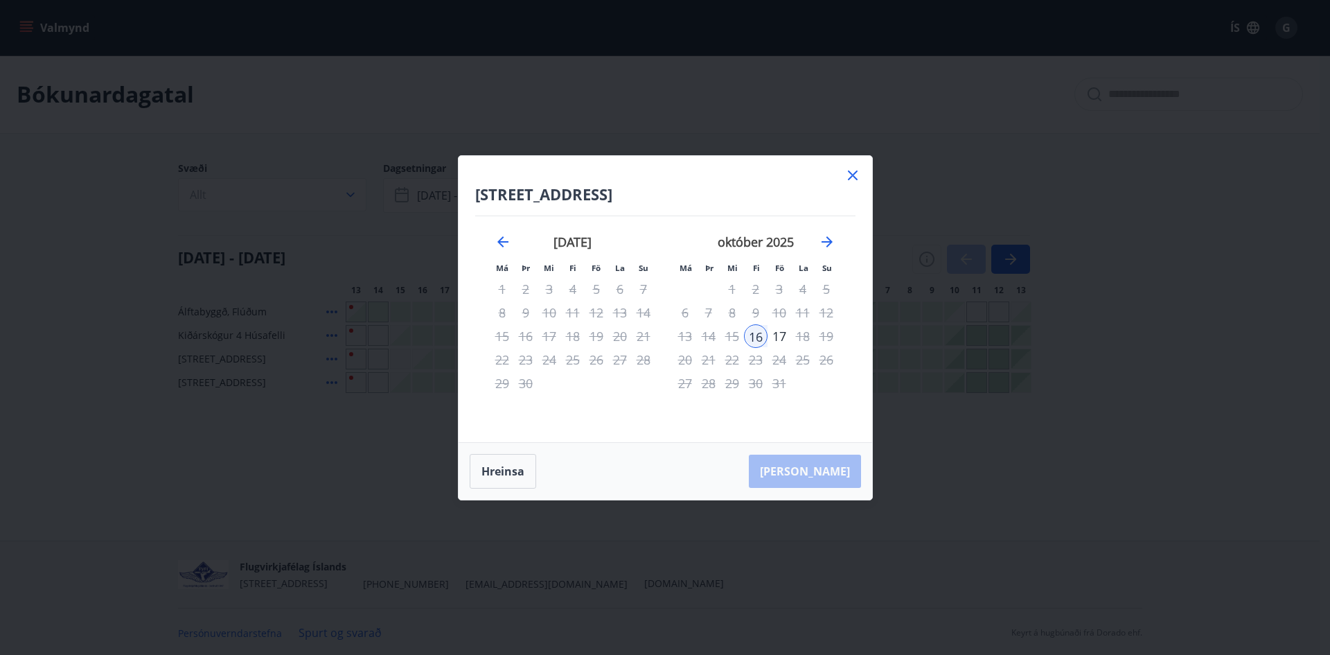
click at [855, 178] on icon at bounding box center [853, 175] width 10 height 10
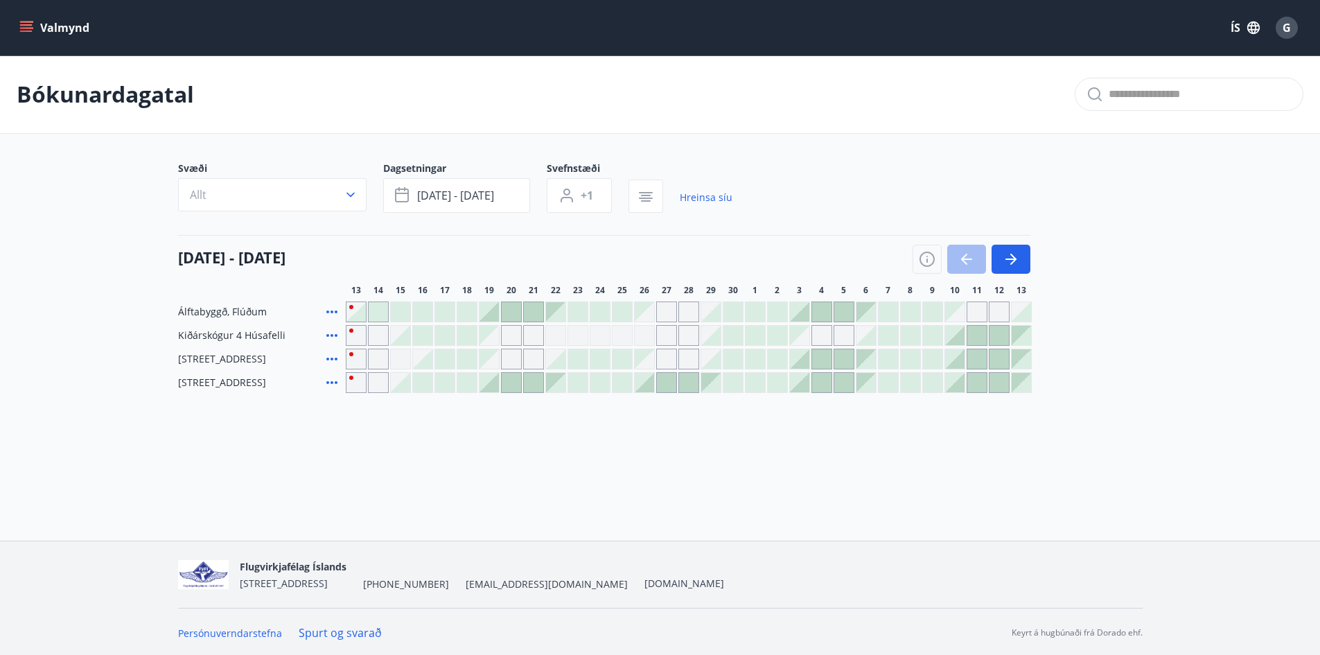
click at [276, 423] on div "Bókunardagatal Svæði Allt Dagsetningar okt 16 - okt 21 Svefnstæði +1 Hreinsa sí…" at bounding box center [660, 251] width 1320 height 393
click at [271, 423] on div "Bókunardagatal Svæði Allt Dagsetningar okt 16 - okt 21 Svefnstæði +1 Hreinsa sí…" at bounding box center [660, 251] width 1320 height 393
click at [1145, 255] on div "Svæði Allt Dagsetningar okt 16 - okt 21 Svefnstæði +1 Hreinsa síu 13 september …" at bounding box center [660, 276] width 998 height 231
